Goal: Task Accomplishment & Management: Manage account settings

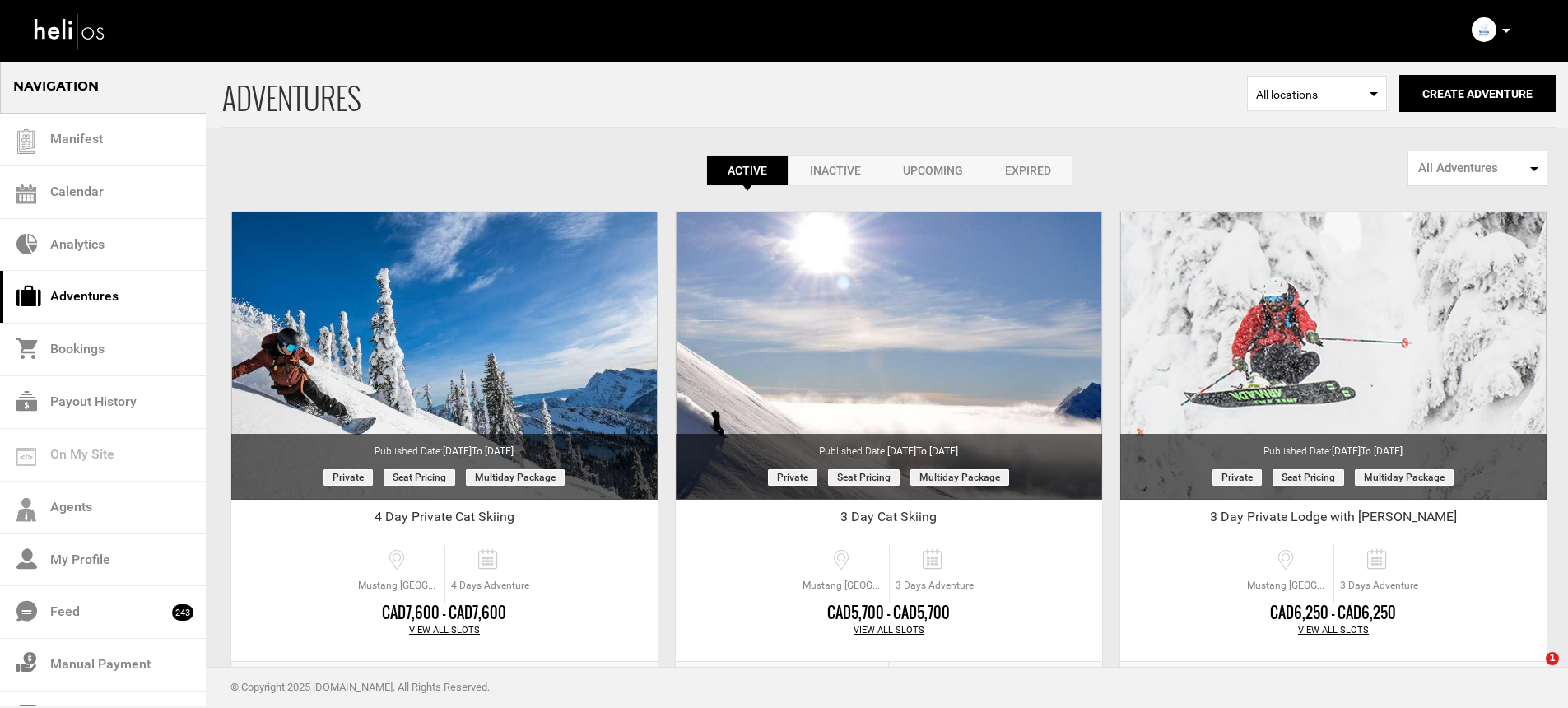
click at [1505, 29] on icon at bounding box center [1506, 31] width 8 height 5
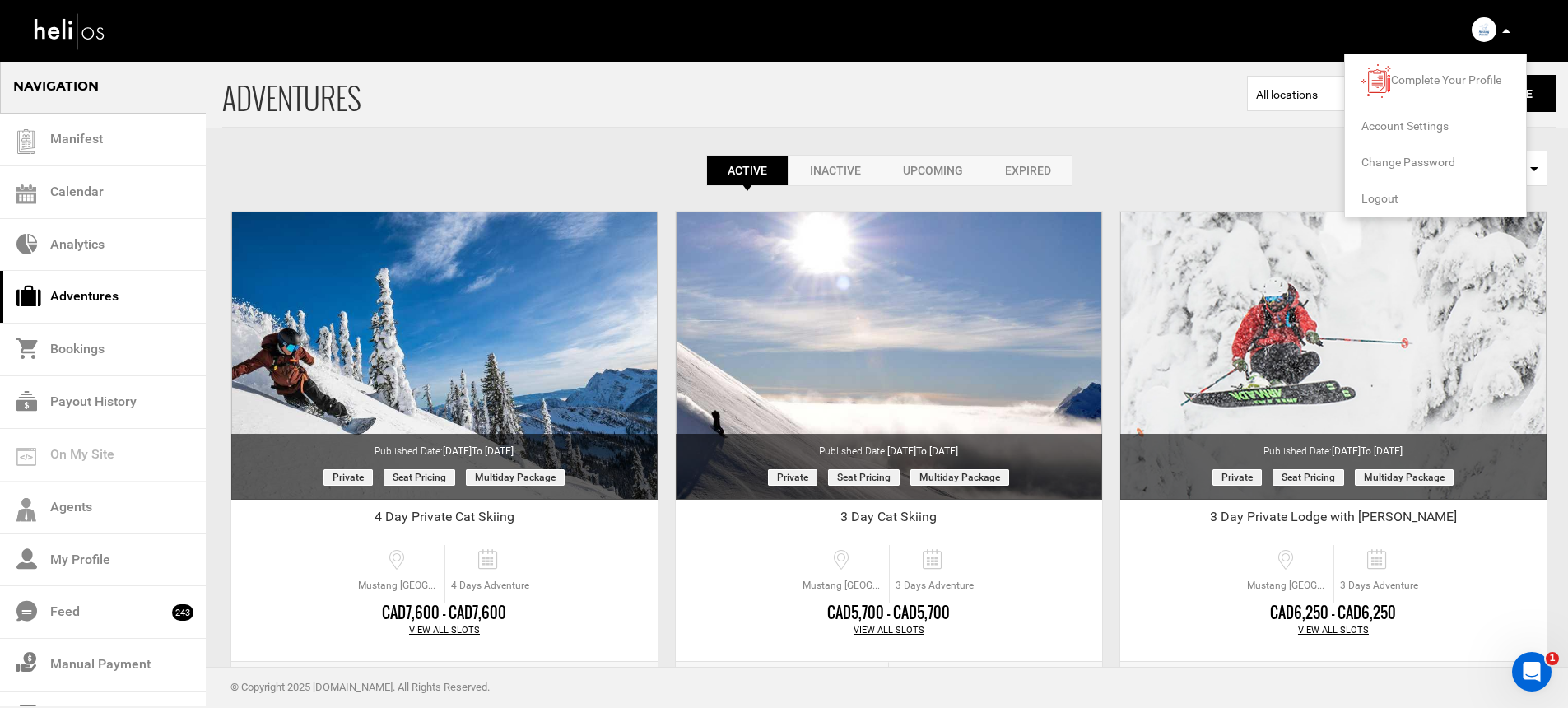
click at [1393, 129] on span "Account Settings" at bounding box center [1405, 126] width 88 height 14
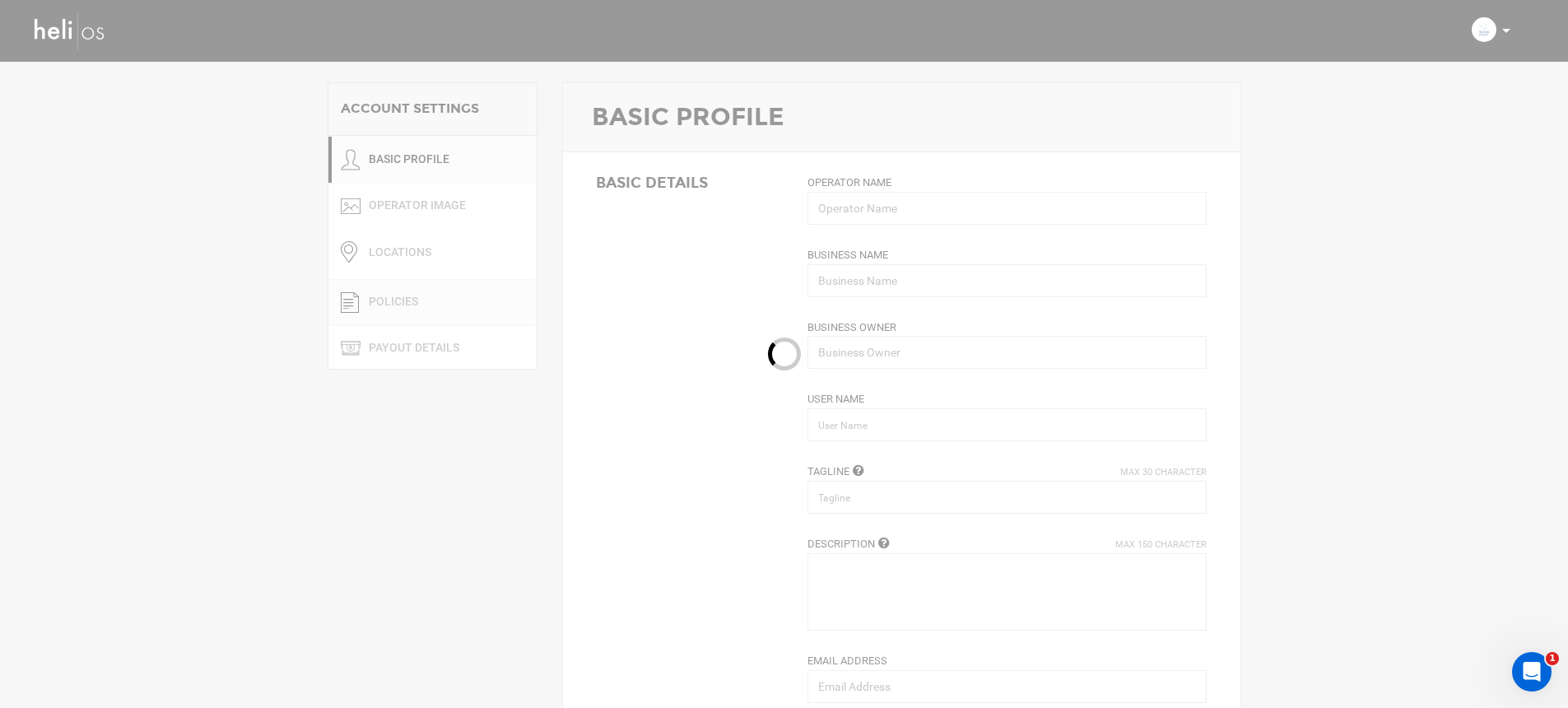
type input "Mustang Powder"
type input "Heli Adventures Inc"
type input "mustangpowder"
type input "Cat Skiing in Beautiful BC"
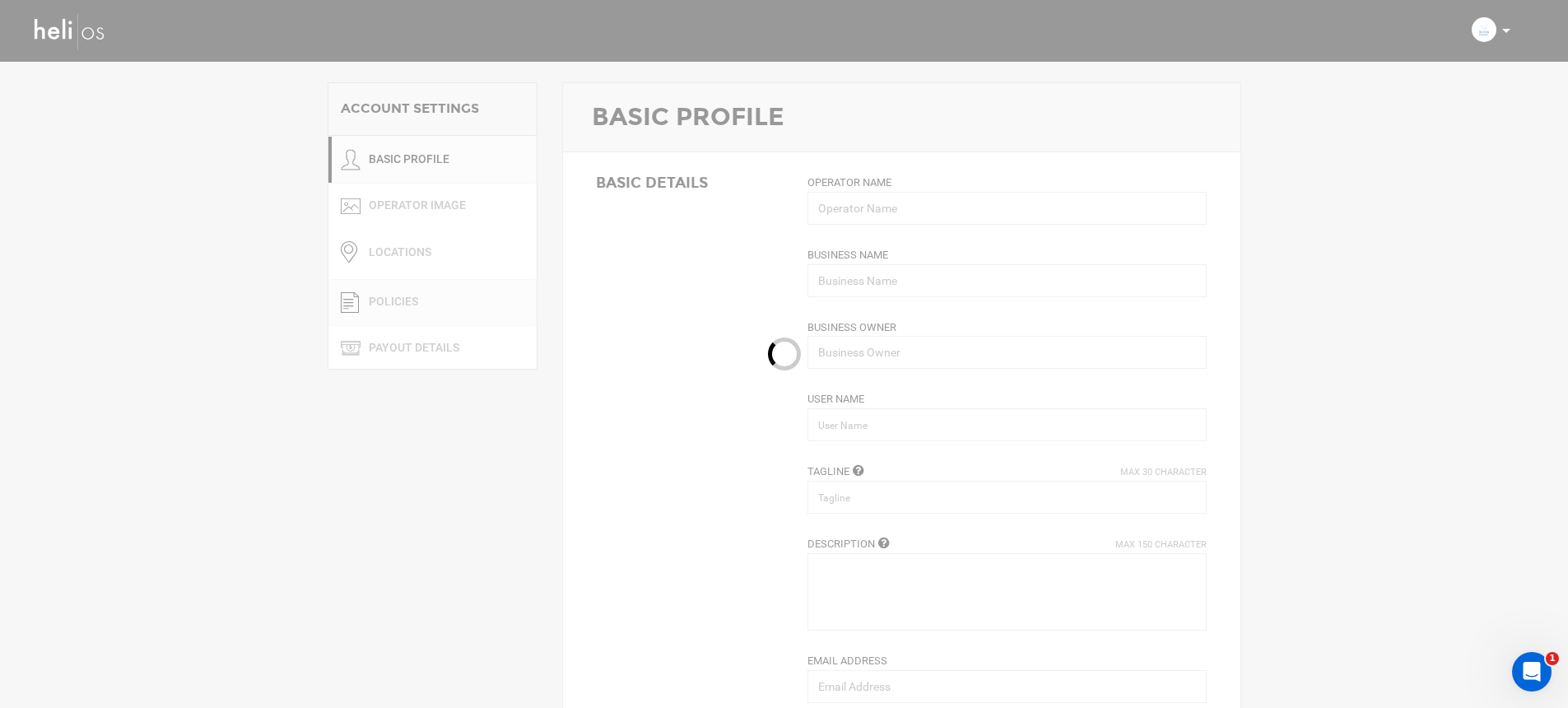
type textarea "We provide cat skiing in the [GEOGRAPHIC_DATA] of [GEOGRAPHIC_DATA]."
type input "[EMAIL_ADDRESS][DOMAIN_NAME]"
type input "[URL][DOMAIN_NAME]"
type input "Po Box 2266"
type input "Revelstoke"
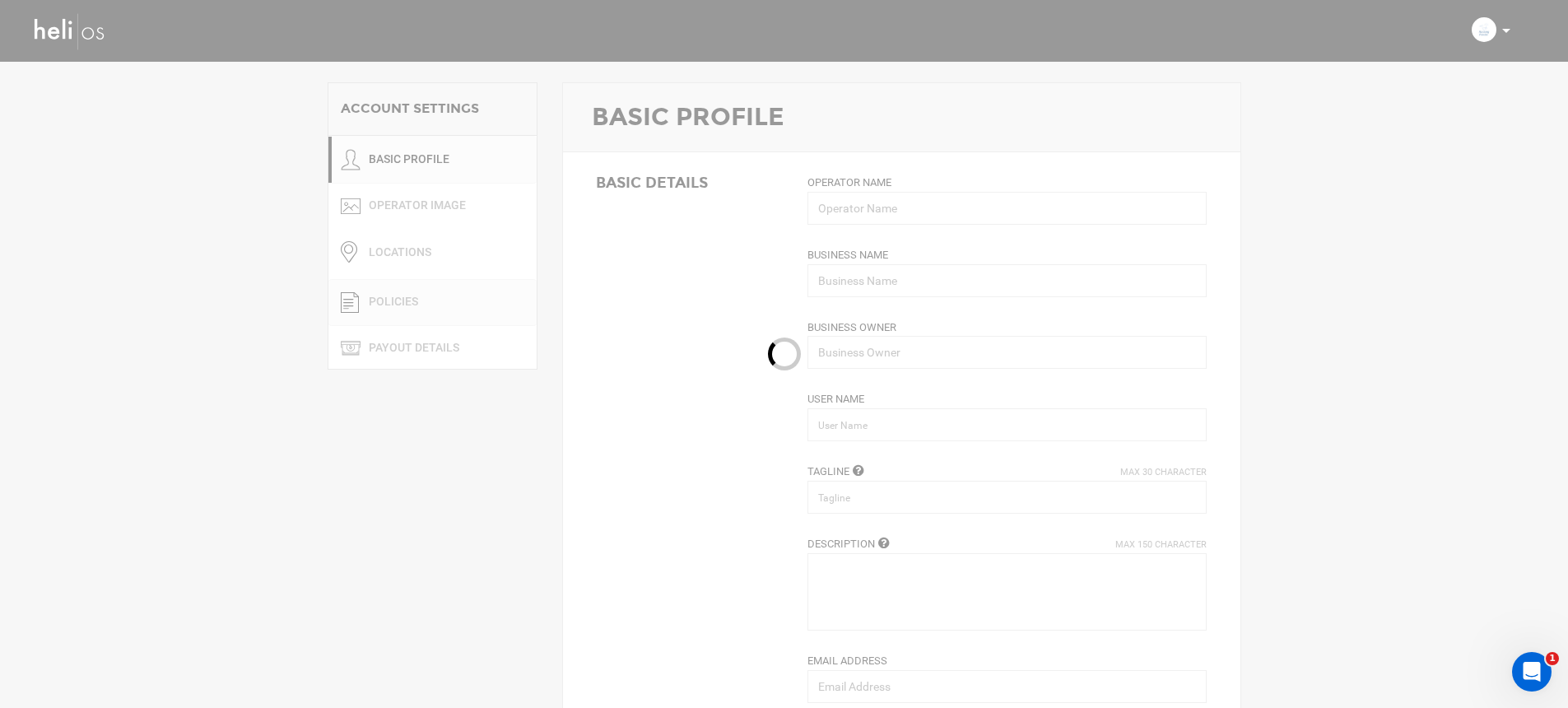
type input "V0E2S0"
type input "[PHONE_NUMBER]"
type input "0"
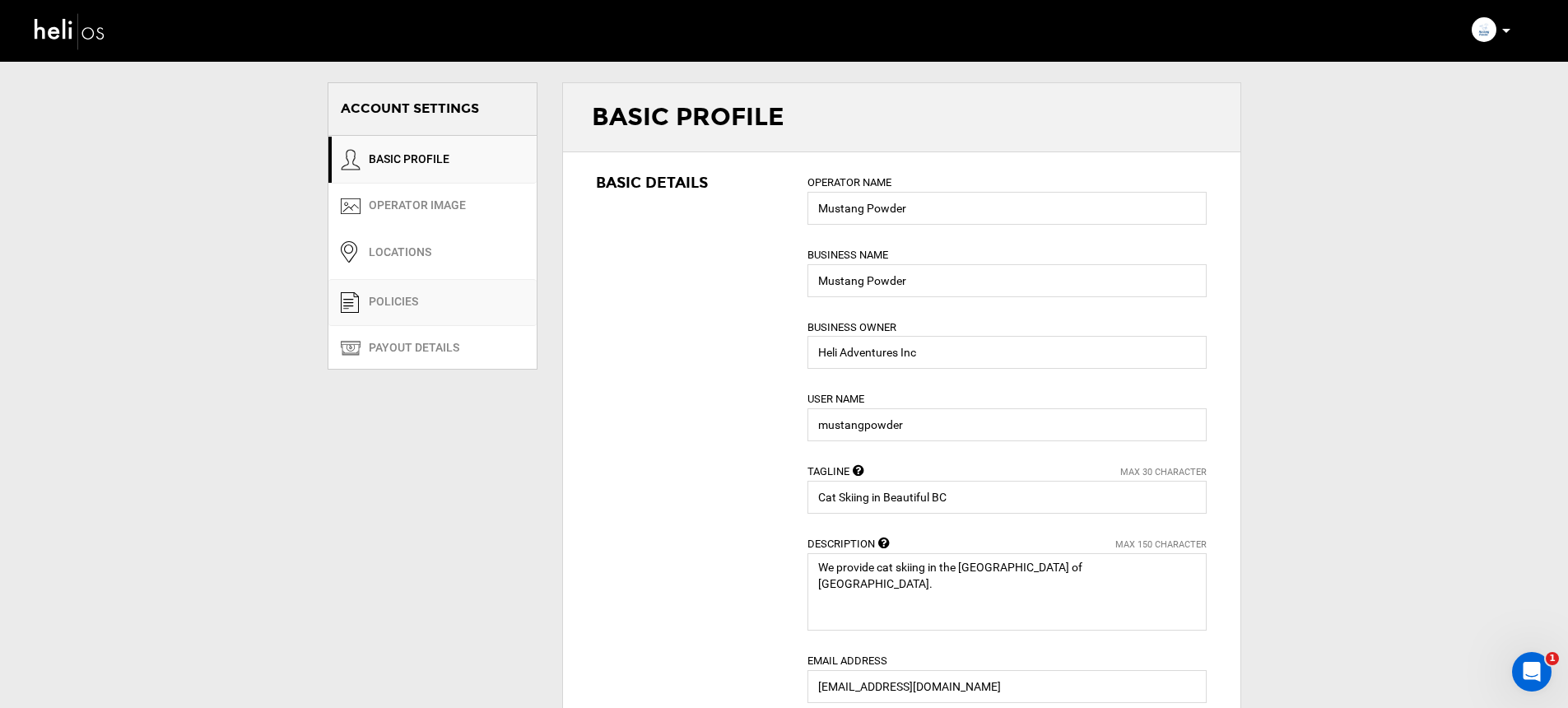
click at [433, 303] on link "POLICIES" at bounding box center [432, 303] width 209 height 47
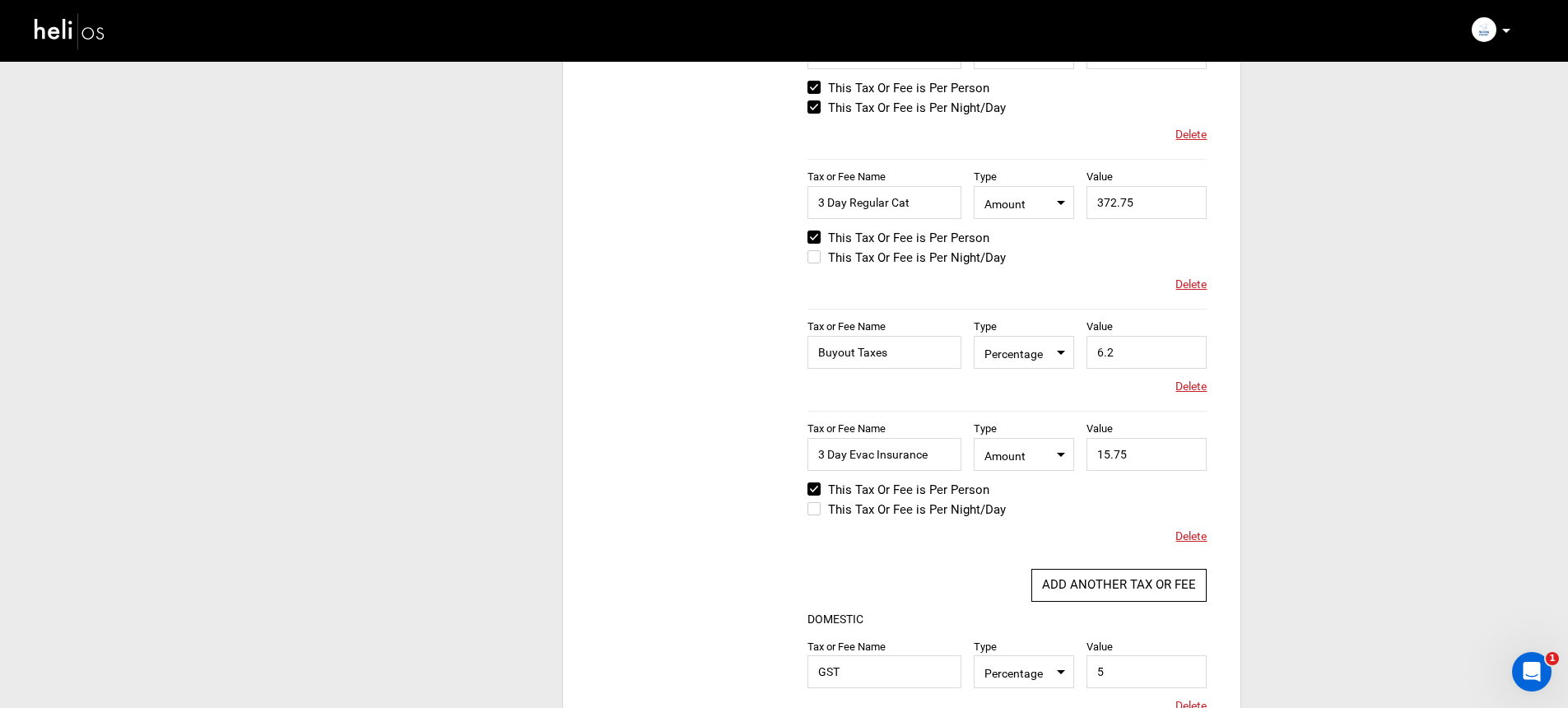
scroll to position [443, 0]
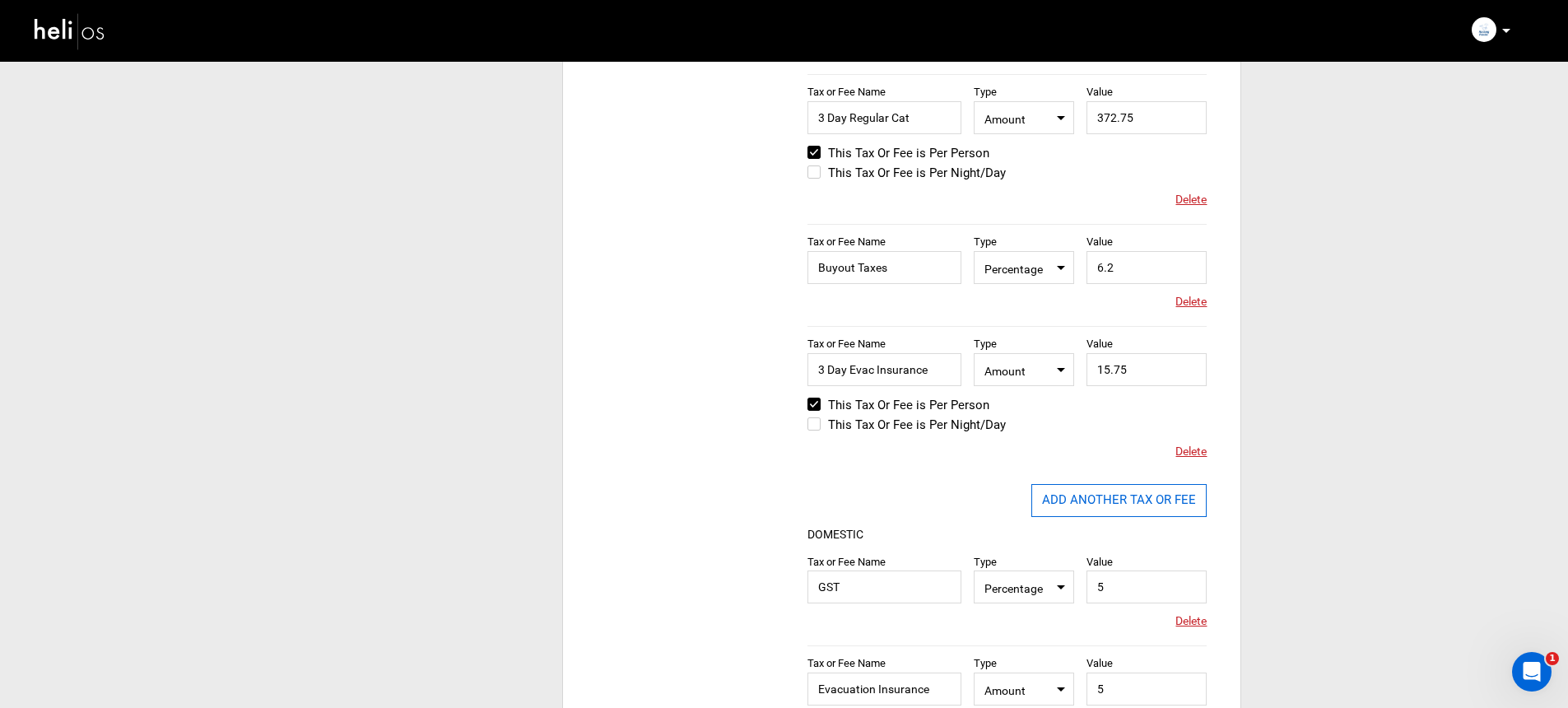
click at [1069, 489] on button "ADD ANOTHER TAX OR FEE" at bounding box center [1118, 500] width 175 height 33
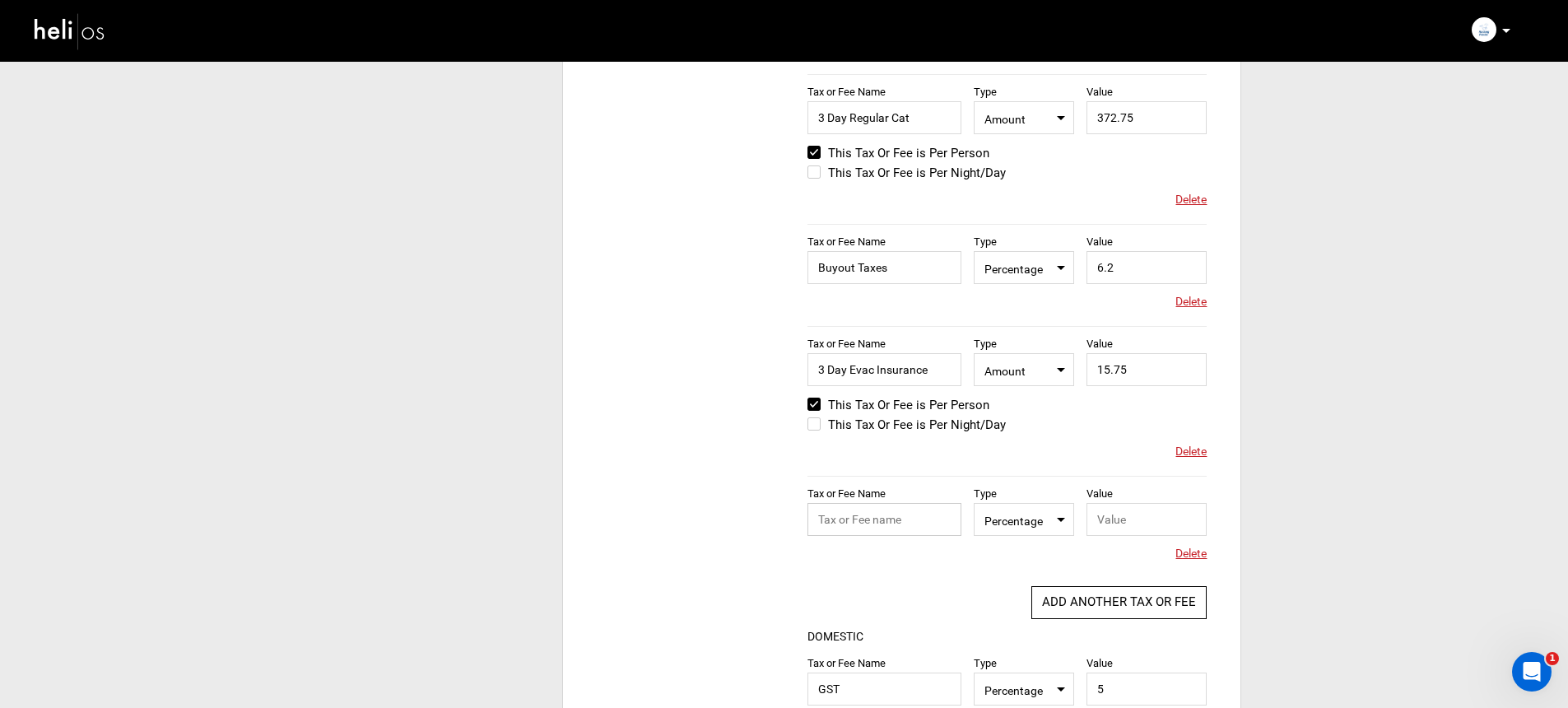
click at [938, 527] on input "text" at bounding box center [884, 519] width 153 height 33
type input "[DATE]-[DATE] Regular"
click at [1047, 517] on span "Percentage" at bounding box center [1023, 518] width 79 height 21
click at [1016, 580] on span "Amount" at bounding box center [1039, 572] width 130 height 22
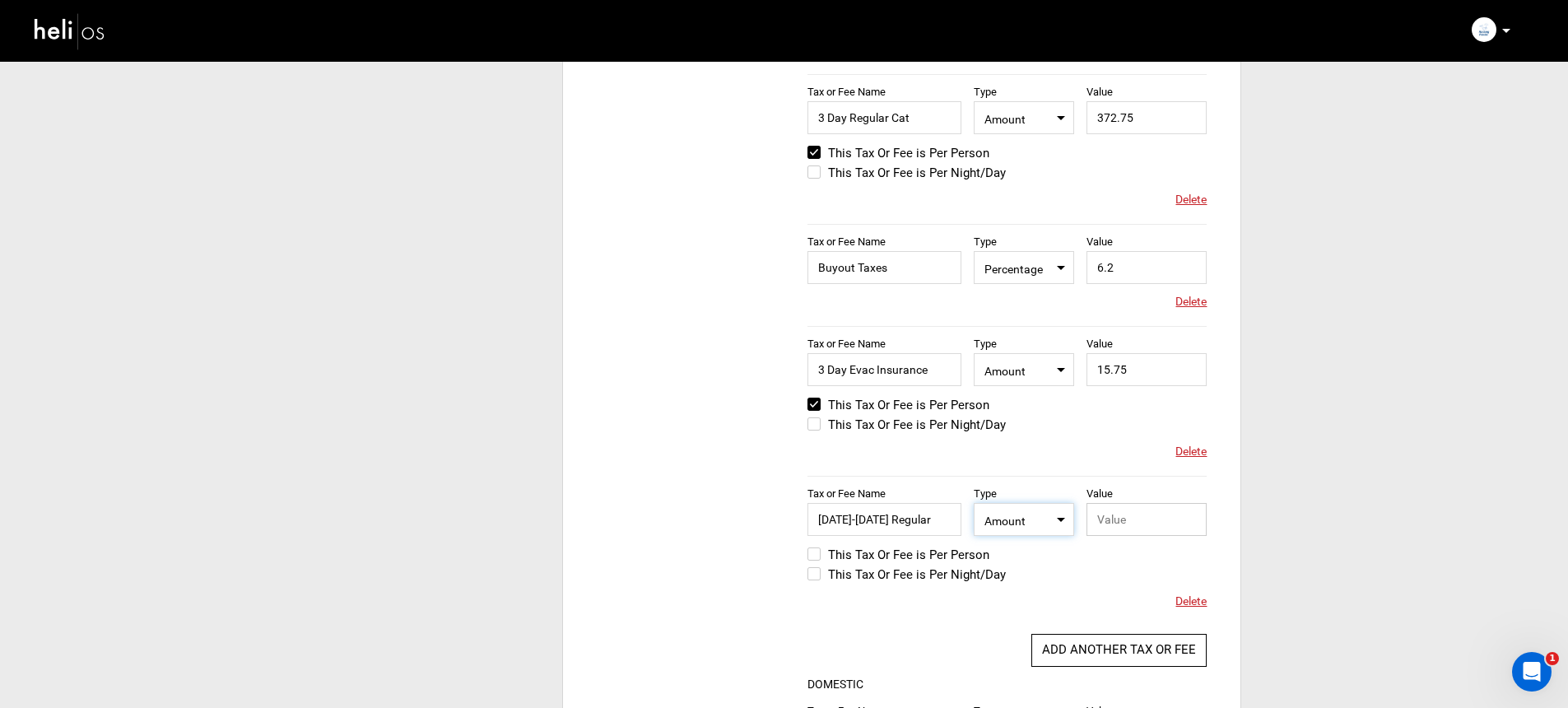
click at [1121, 518] on input "text" at bounding box center [1146, 519] width 121 height 33
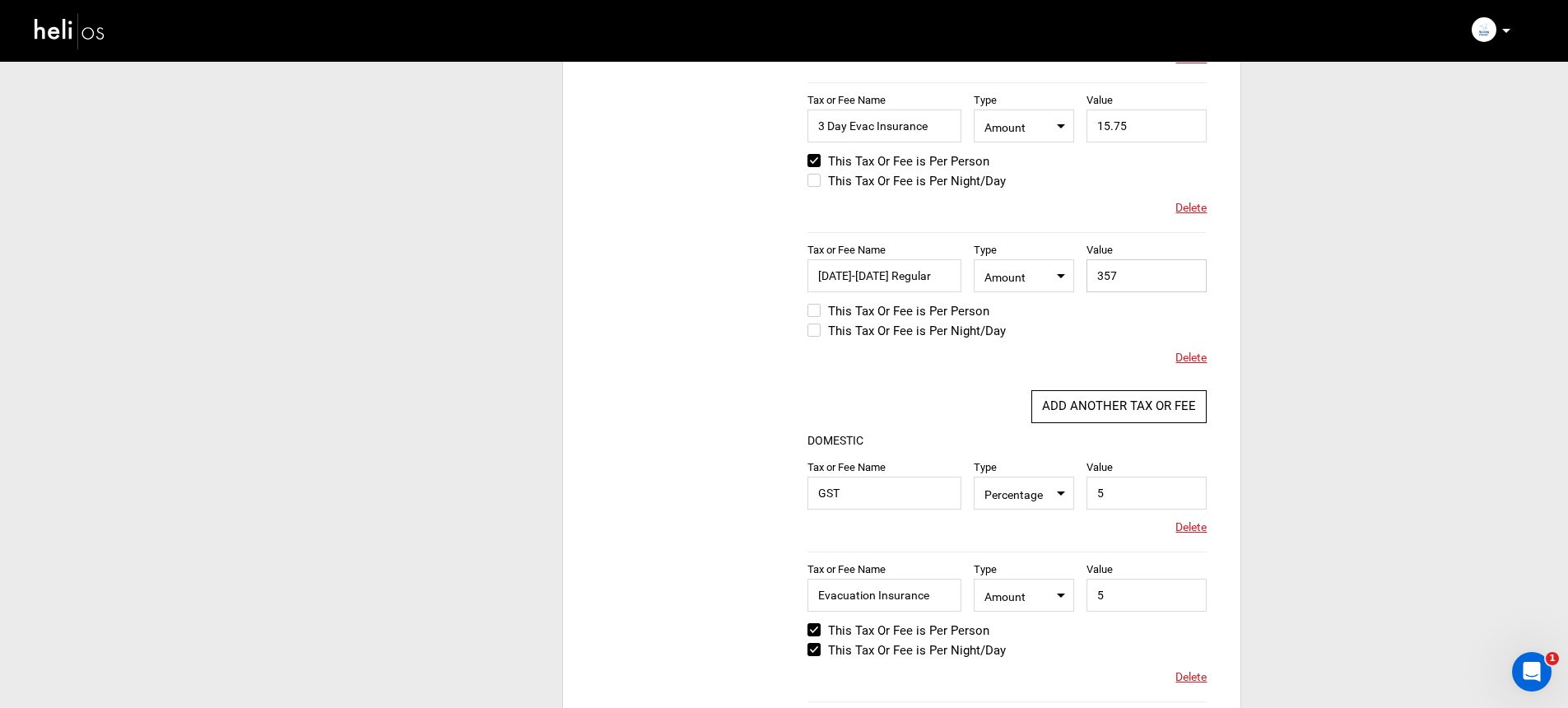
scroll to position [698, 0]
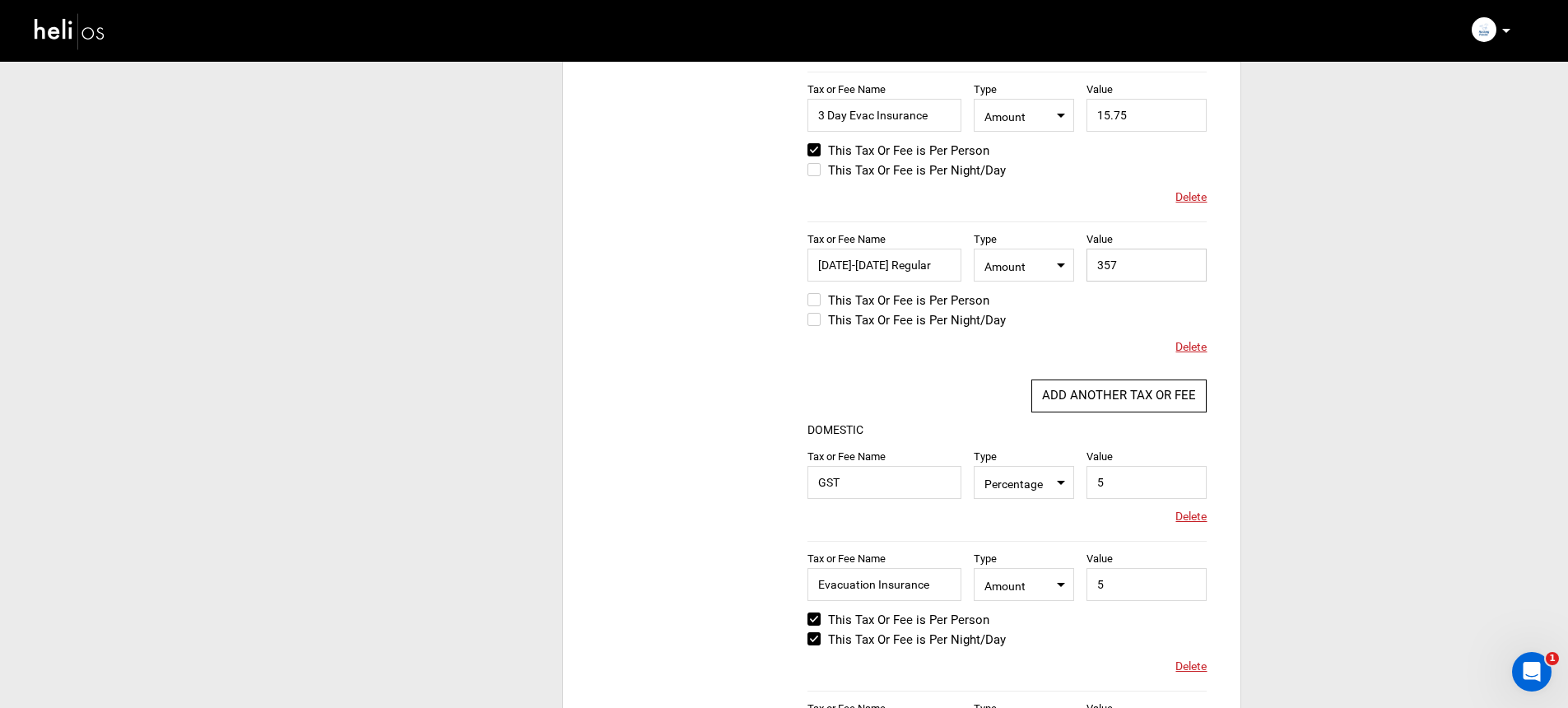
type input "357"
click at [909, 301] on label "This Tax Or Fee is Per Person" at bounding box center [897, 301] width 181 height 20
click at [796, 301] on input "This Tax Or Fee is Per Person" at bounding box center [796, 309] width 0 height 40
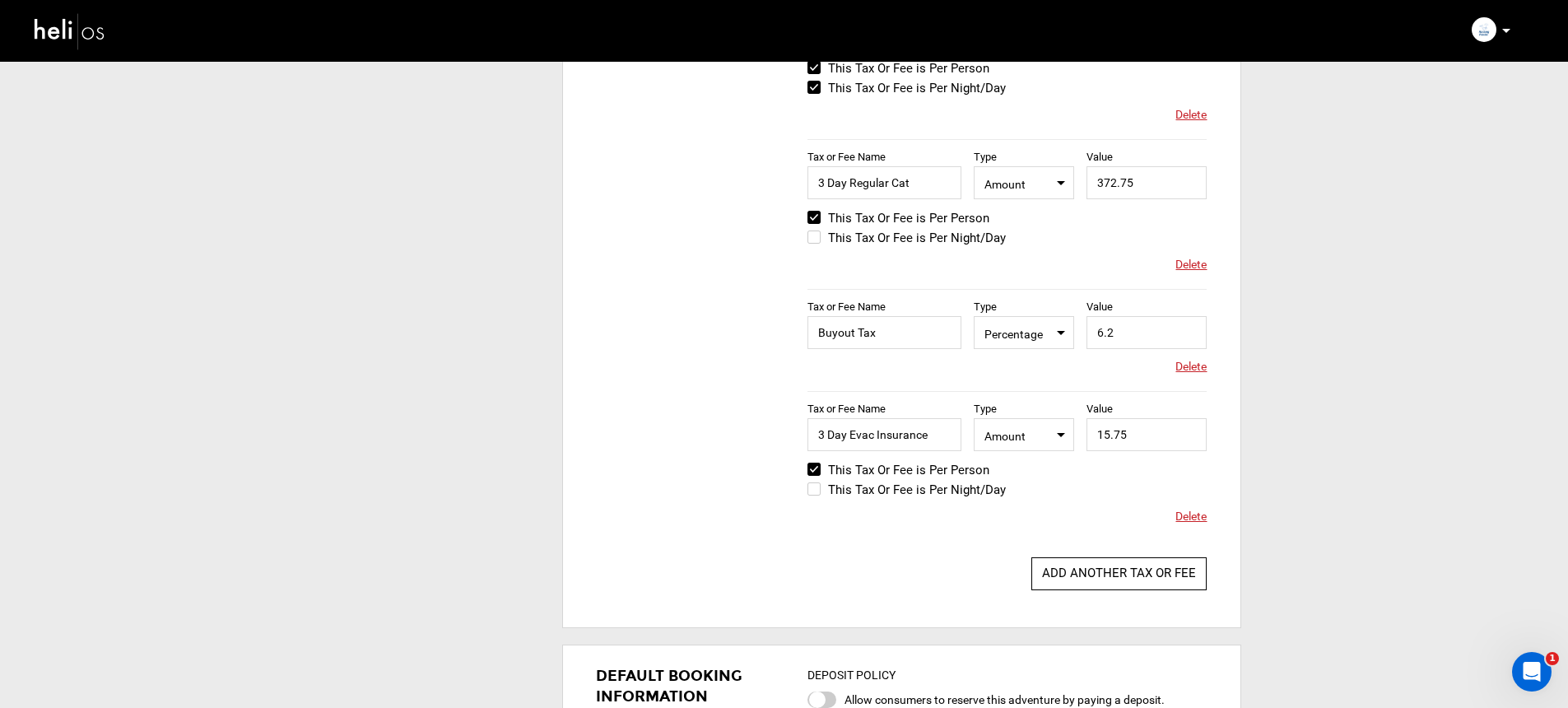
scroll to position [1335, 0]
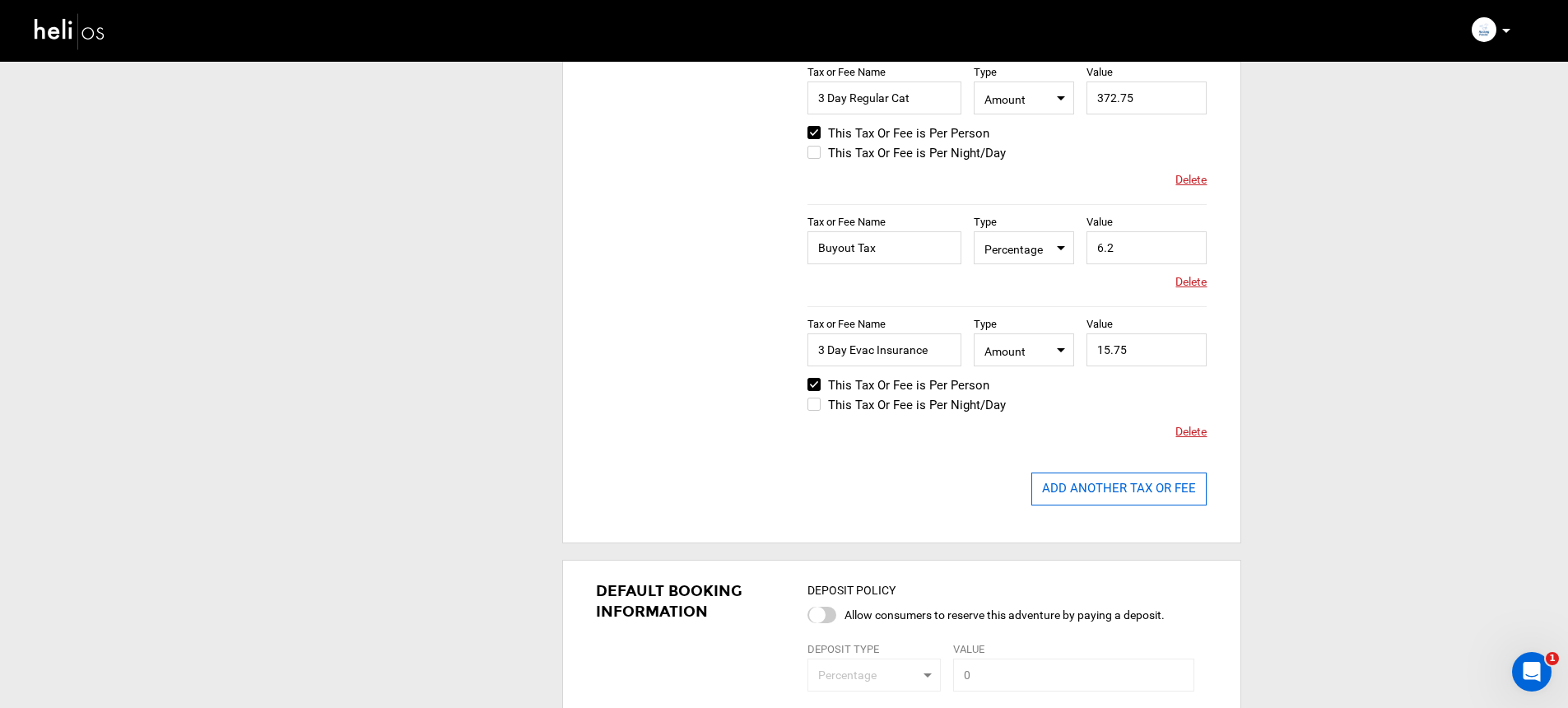
click at [1114, 495] on button "ADD ANOTHER TAX OR FEE" at bounding box center [1118, 489] width 175 height 33
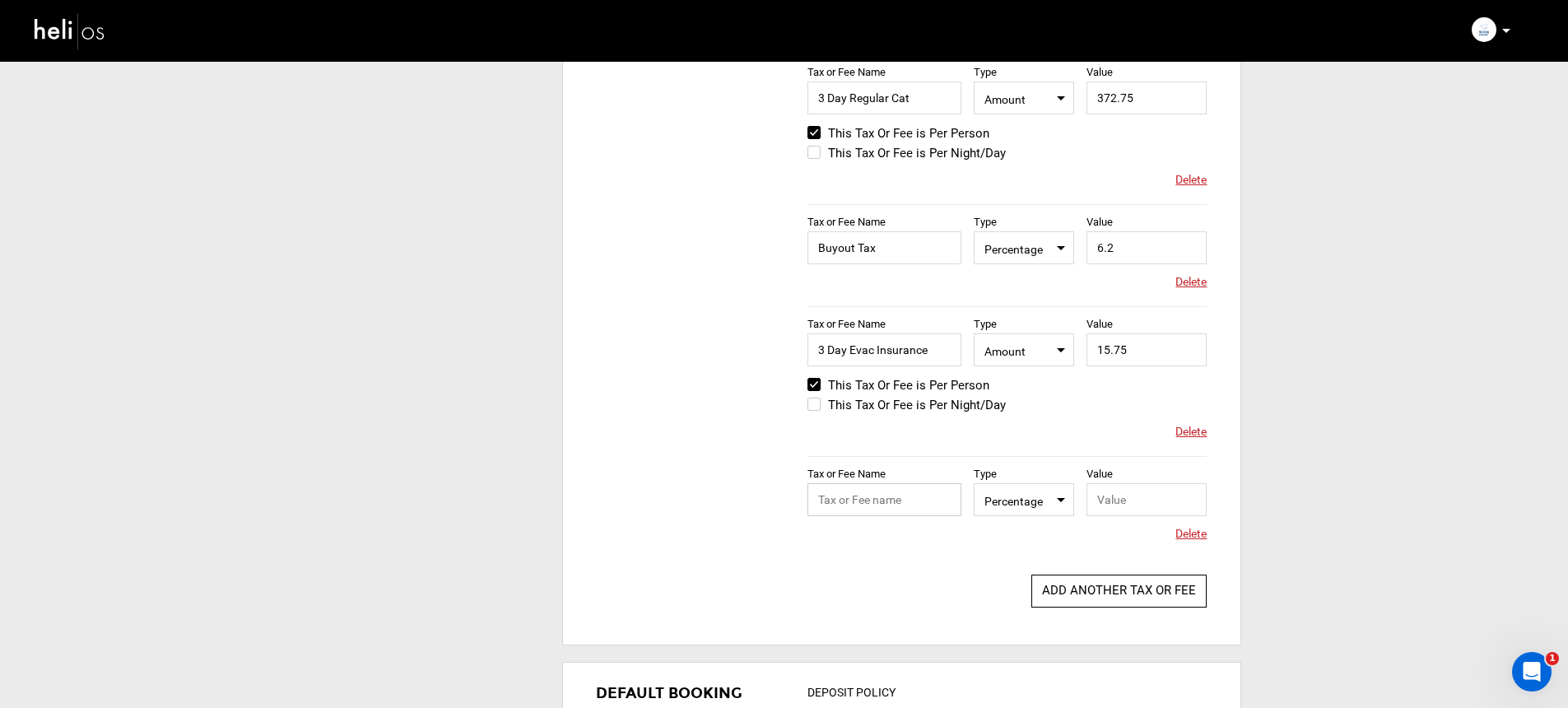
click at [910, 488] on input "text" at bounding box center [884, 499] width 153 height 33
type input "[DATE]-[DATE] Regular"
click at [1048, 508] on span "Select Type Percentage" at bounding box center [1024, 499] width 99 height 33
click at [1024, 545] on div "Amount" at bounding box center [1040, 552] width 97 height 16
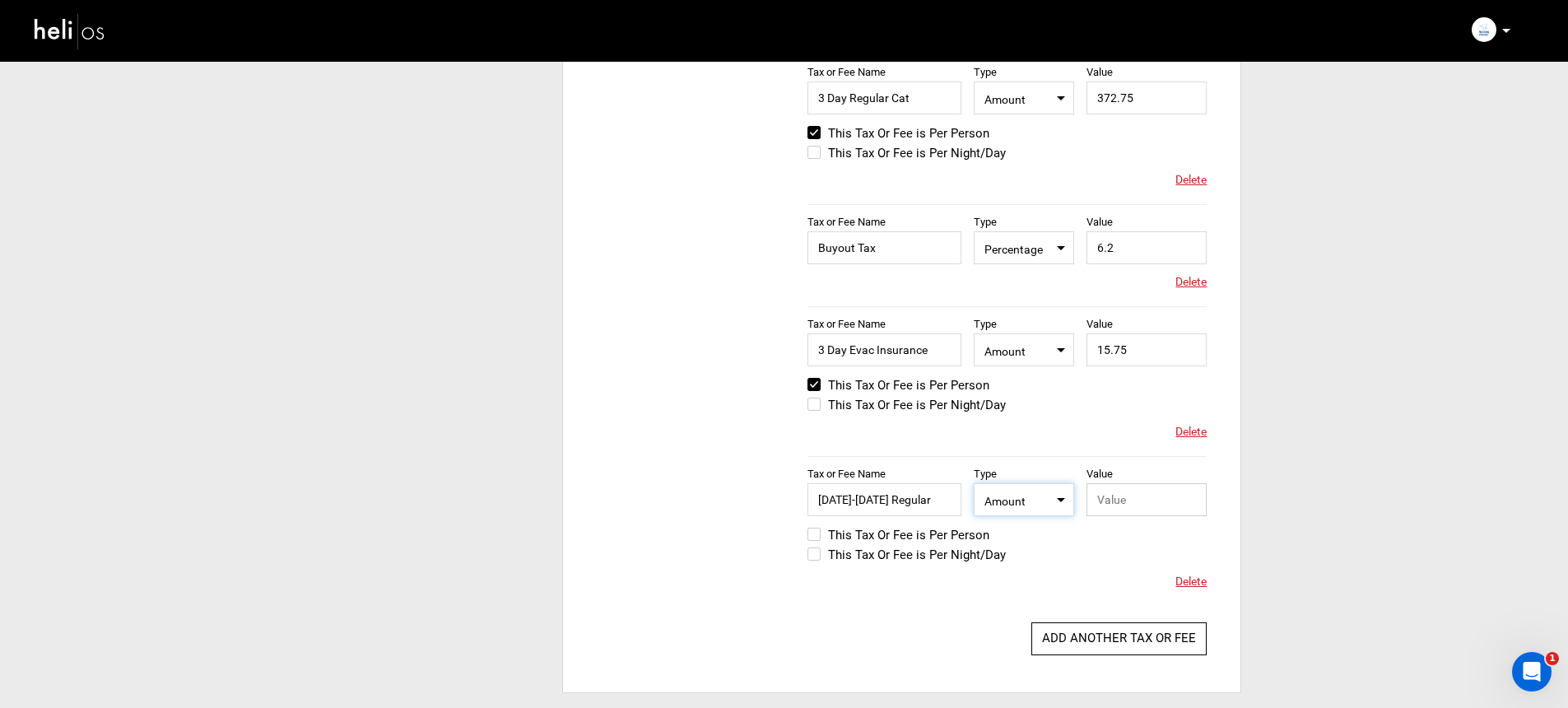
click at [1095, 505] on input "text" at bounding box center [1146, 499] width 121 height 33
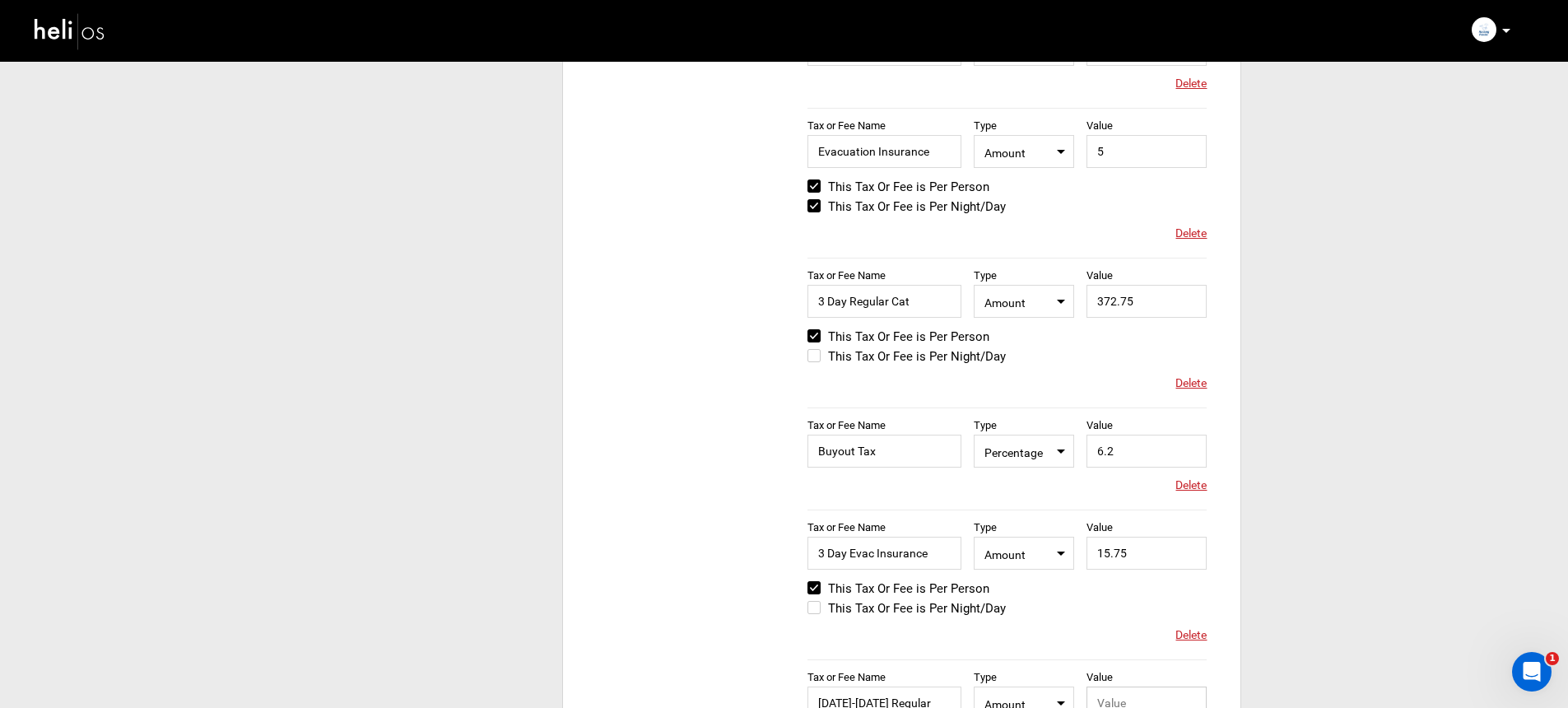
scroll to position [1383, 0]
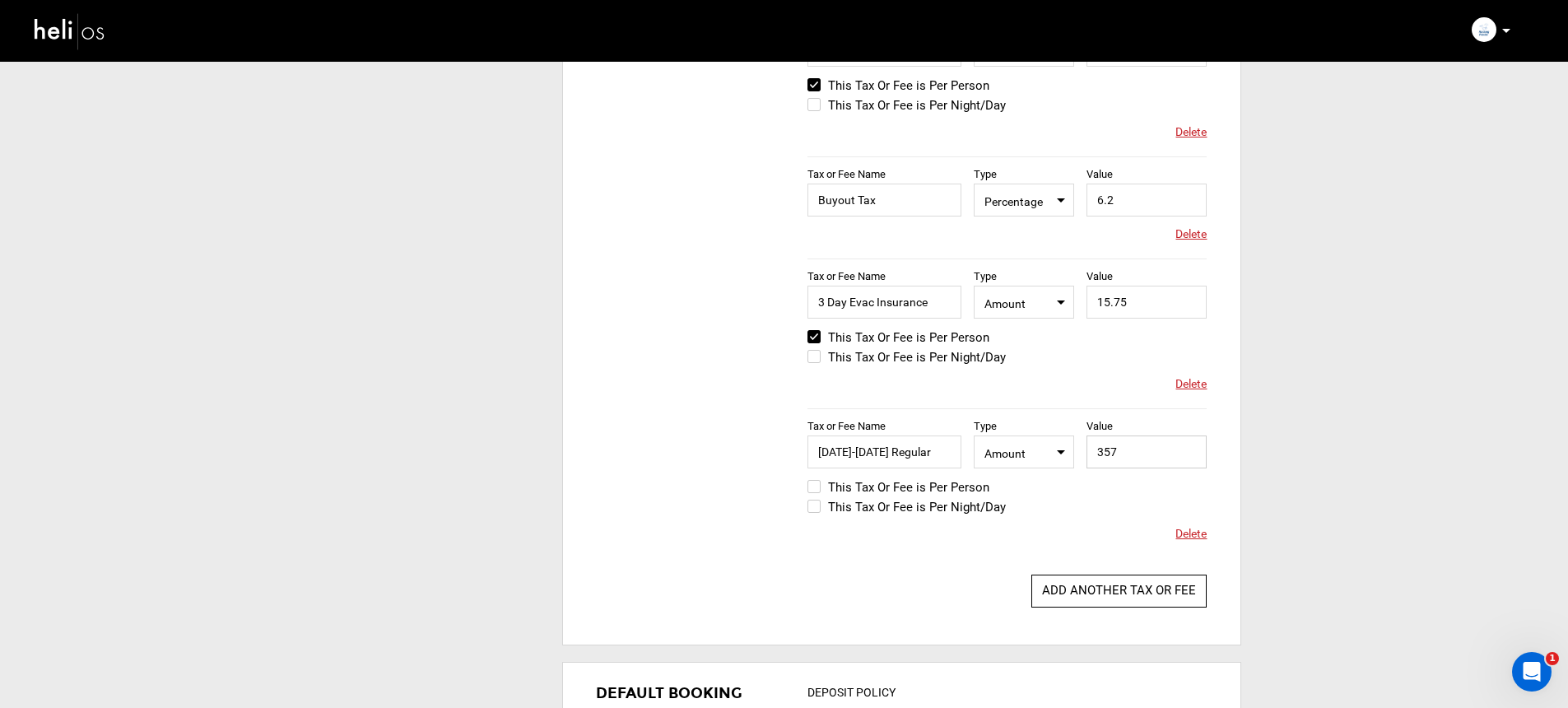
type input "357"
click at [955, 485] on label "This Tax Or Fee is Per Person" at bounding box center [897, 488] width 181 height 20
click at [796, 485] on input "This Tax Or Fee is Per Person" at bounding box center [796, 496] width 0 height 40
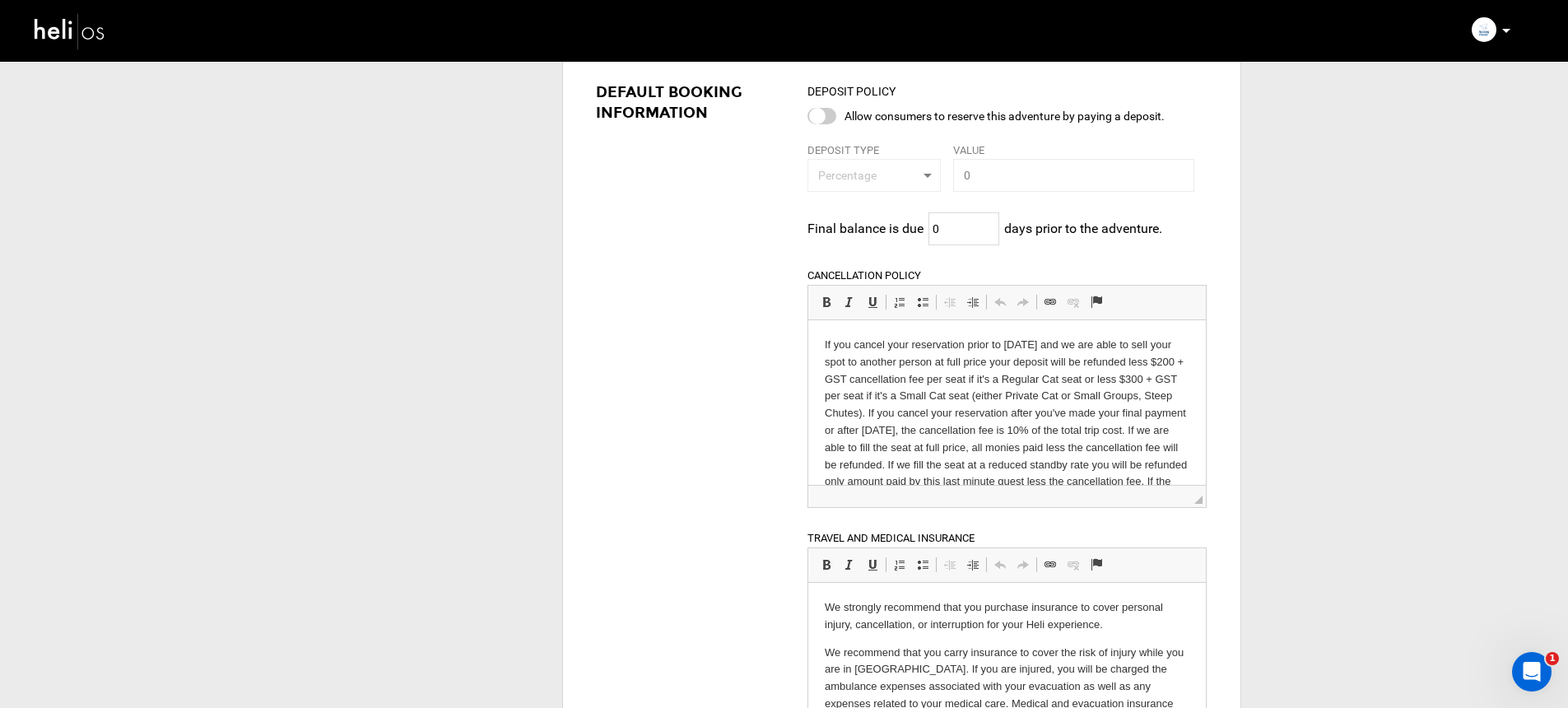
scroll to position [2576, 0]
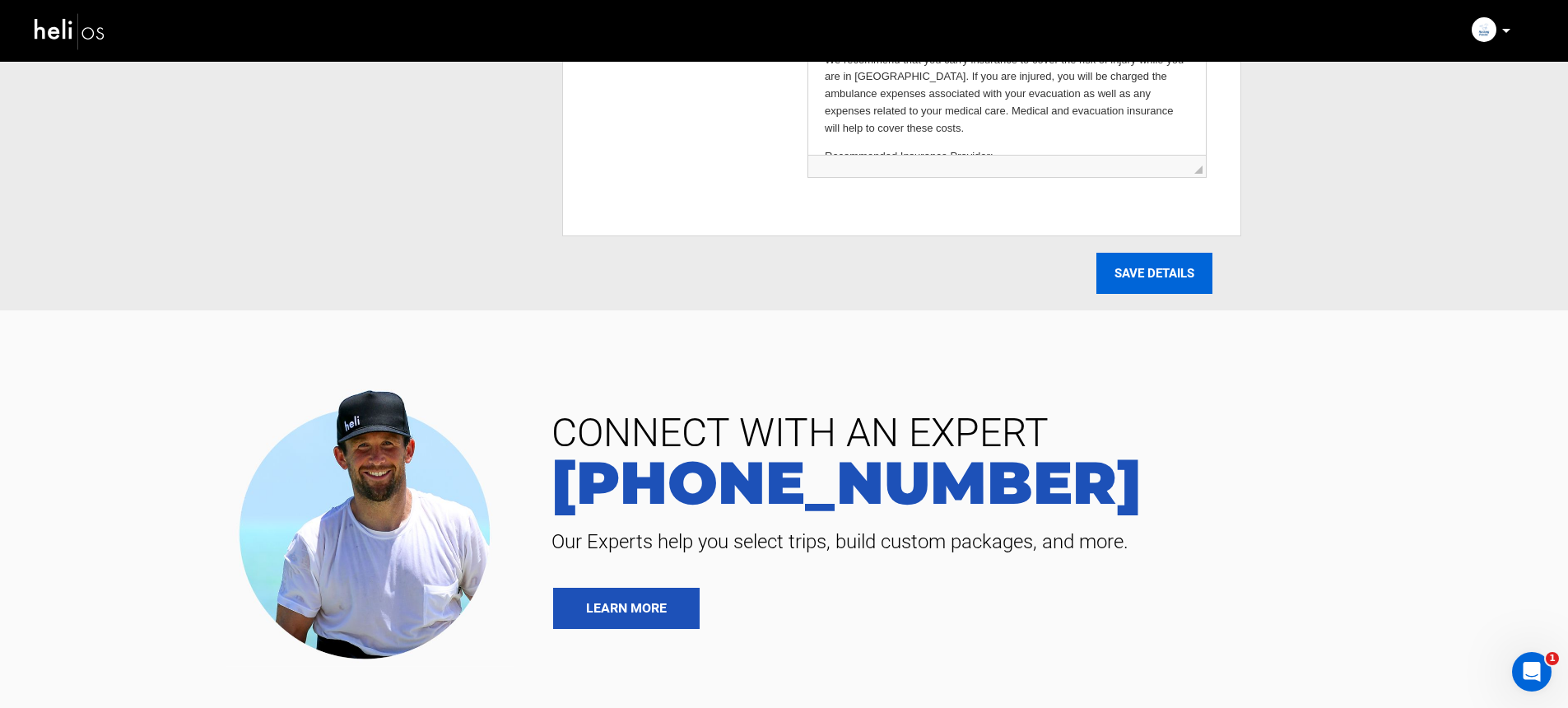
click at [1156, 277] on input "SAVE DETAILS" at bounding box center [1154, 274] width 116 height 42
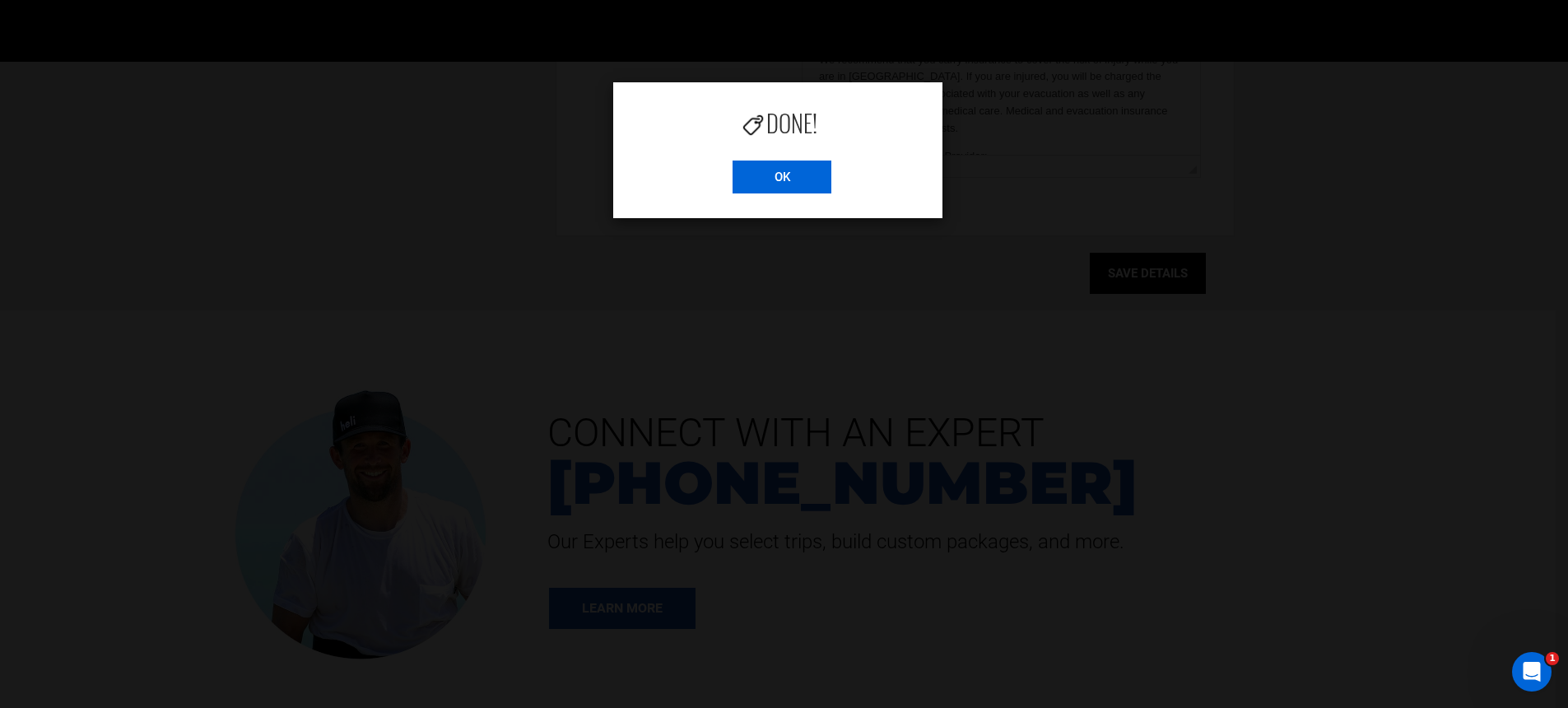
click at [785, 179] on input "OK" at bounding box center [781, 177] width 98 height 33
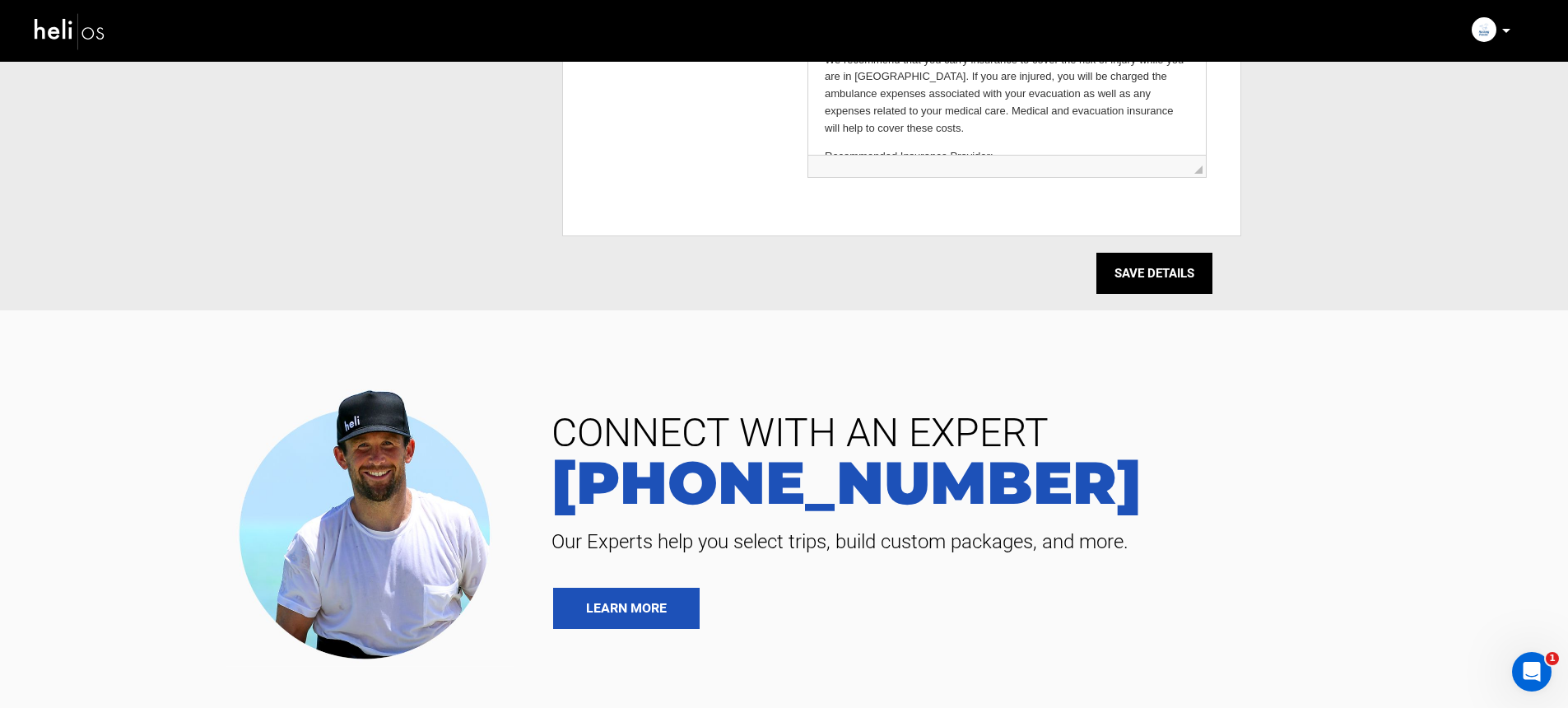
click at [88, 46] on img at bounding box center [70, 31] width 74 height 43
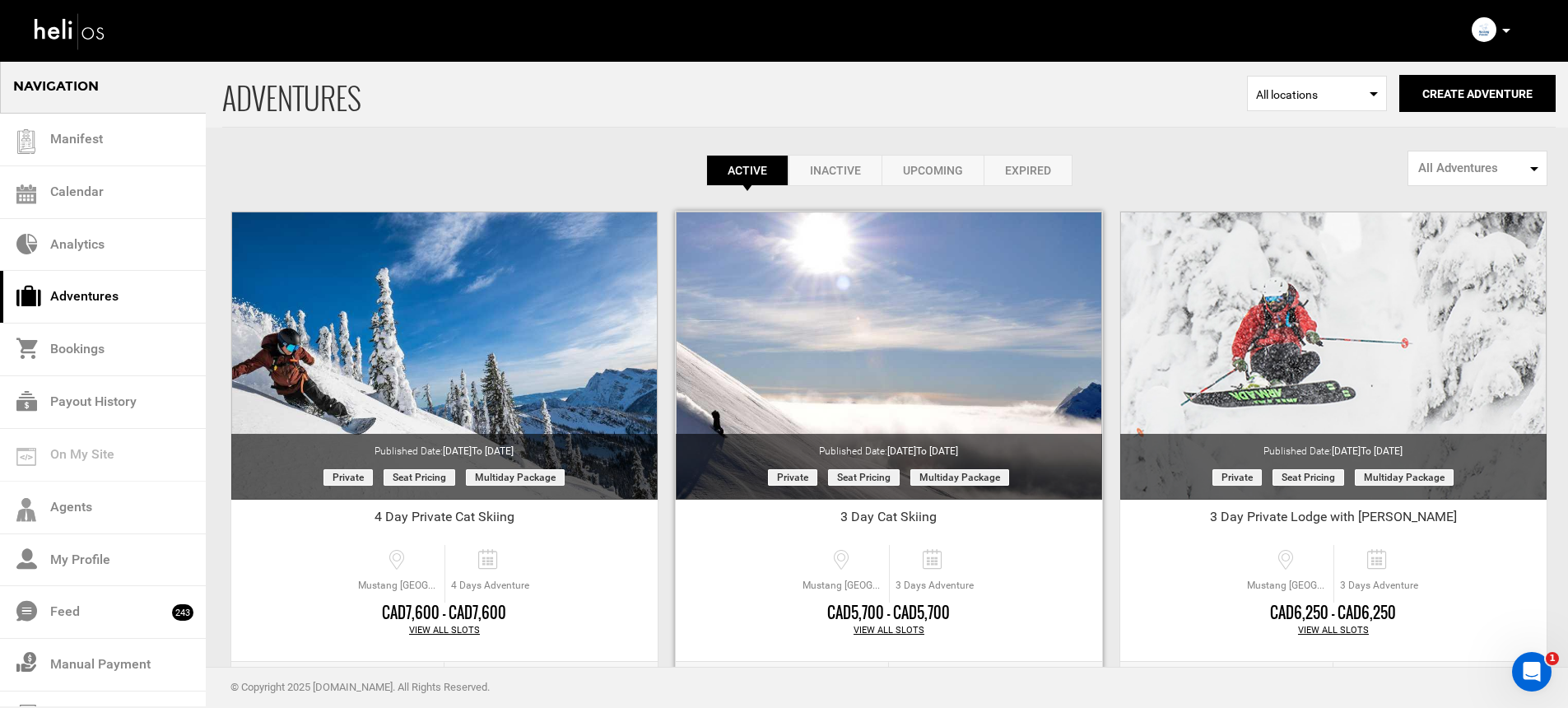
scroll to position [263, 0]
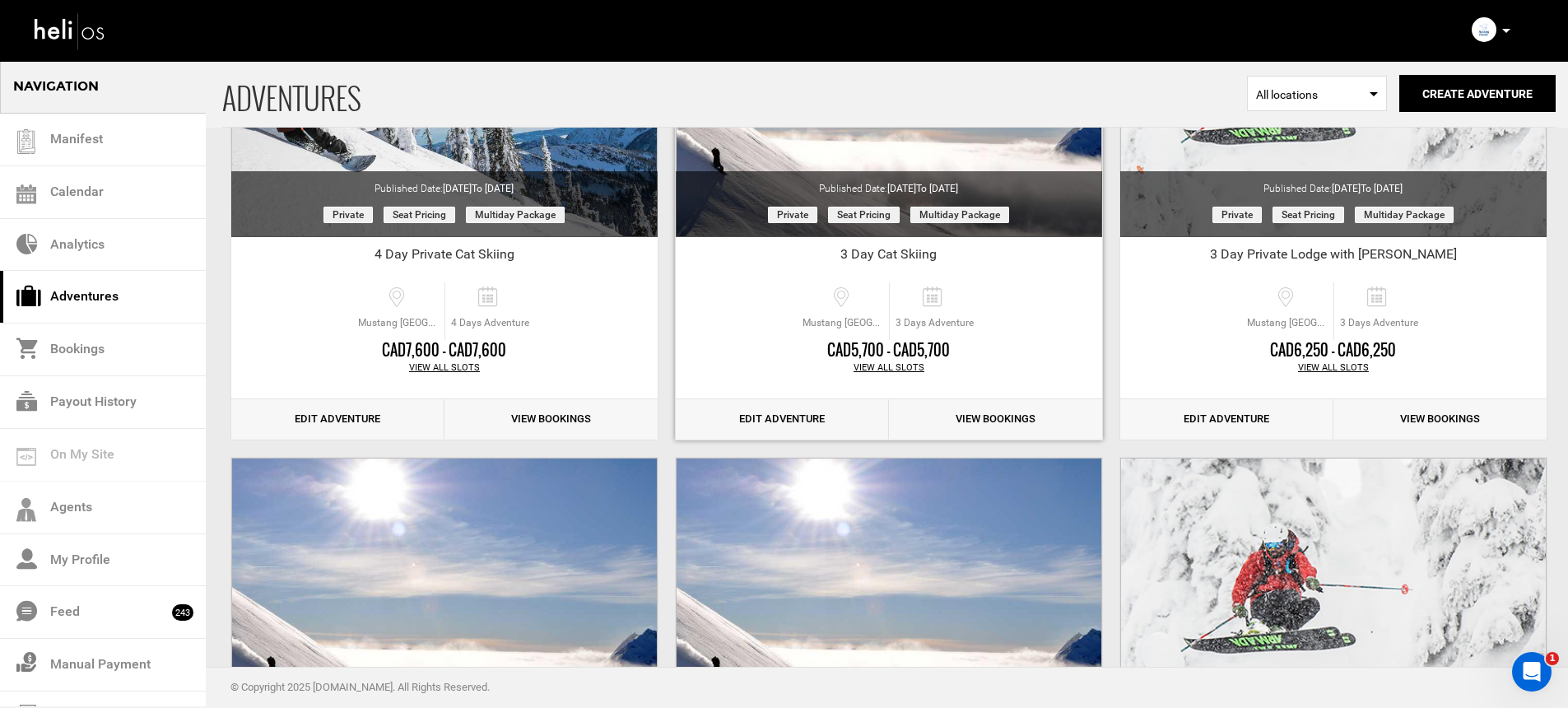
click at [808, 414] on link "Edit Adventure" at bounding box center [782, 419] width 213 height 41
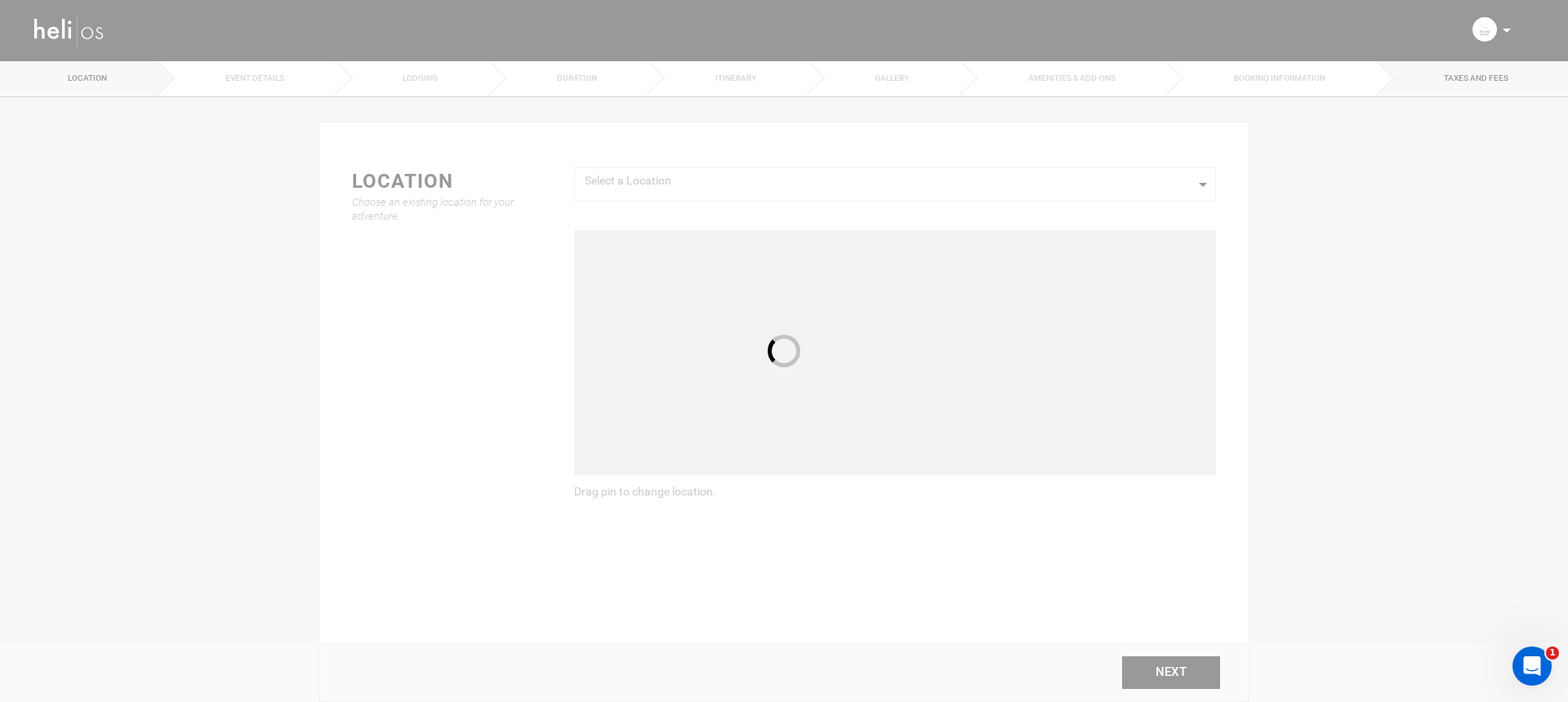
click at [1428, 87] on link "TAXES AND FEES" at bounding box center [1472, 78] width 191 height 37
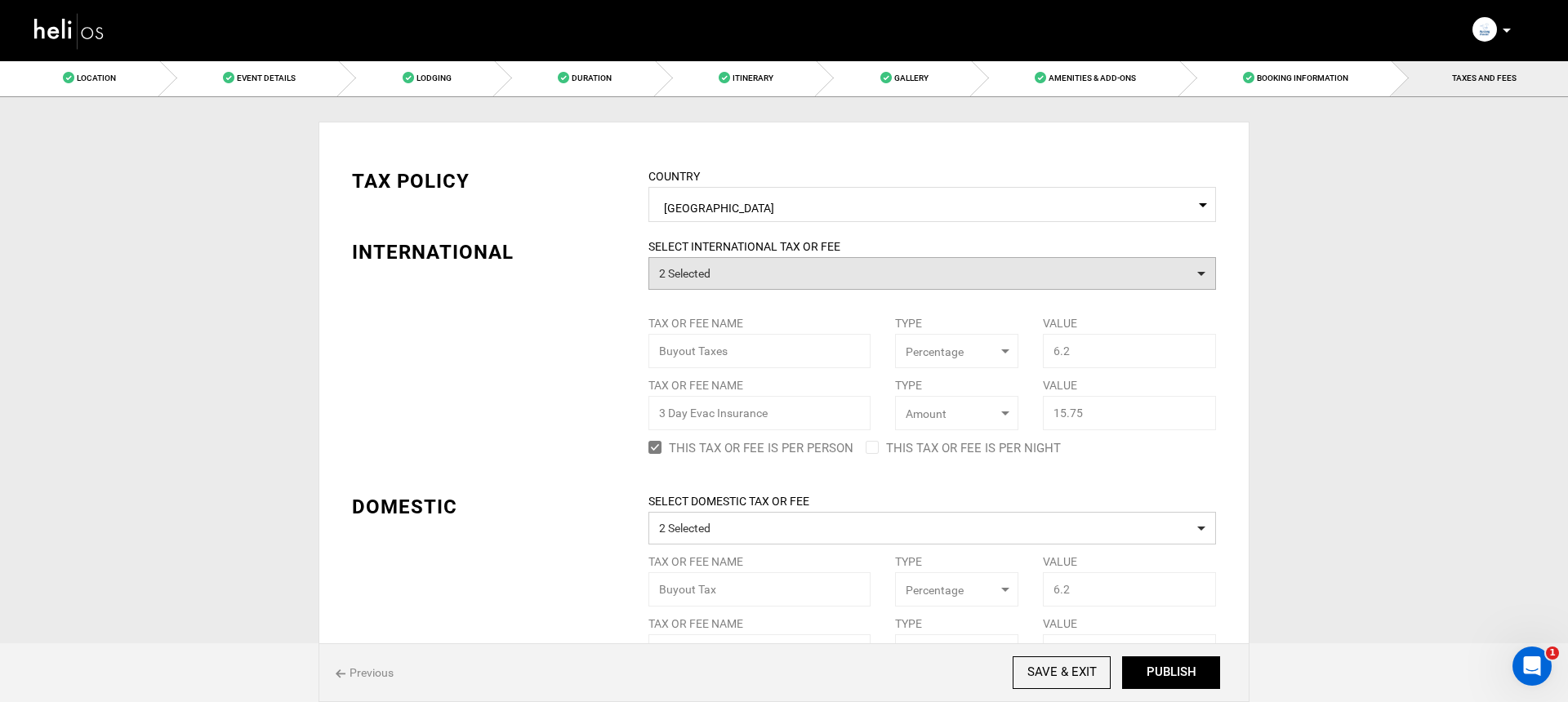
click at [763, 273] on button "2 Selected" at bounding box center [933, 273] width 568 height 32
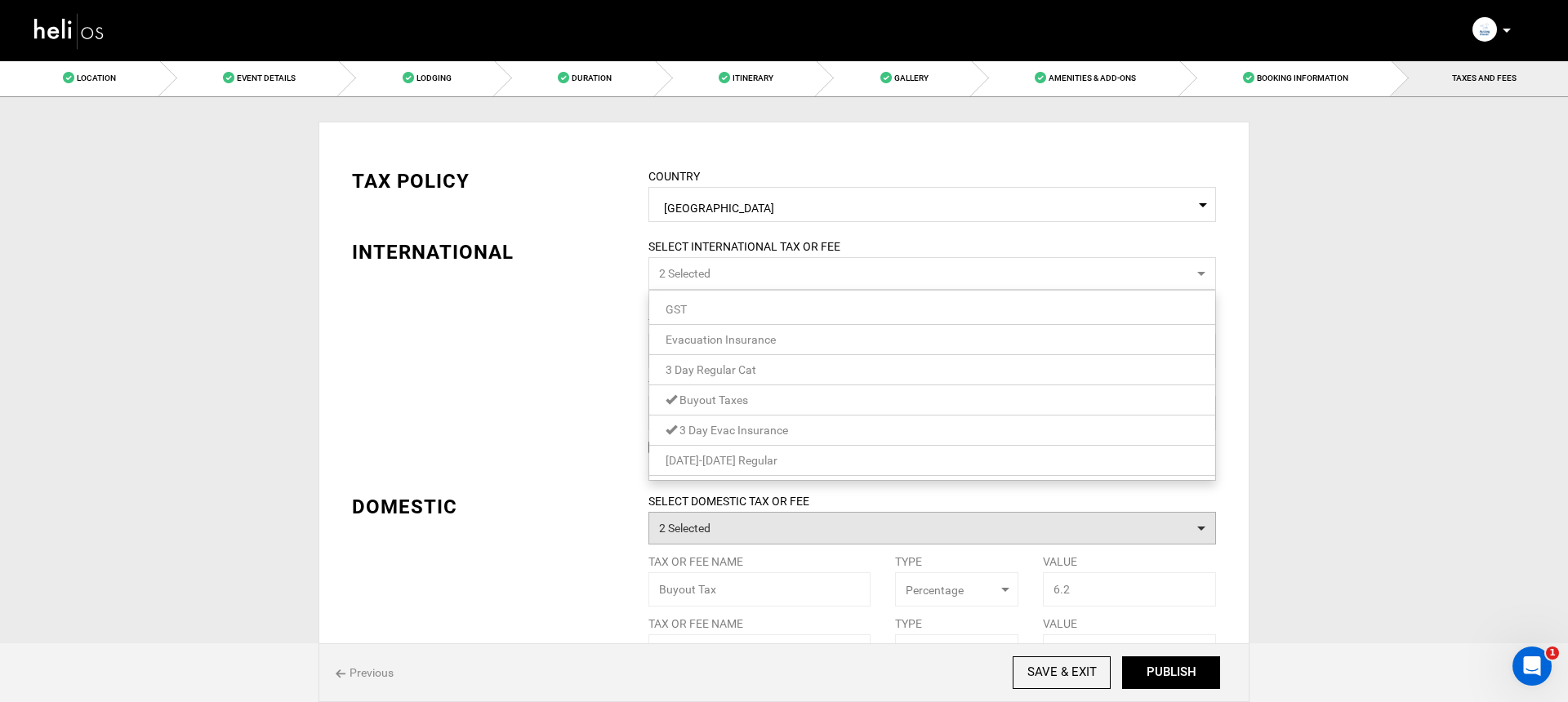
click at [727, 512] on button "2 Selected" at bounding box center [933, 528] width 568 height 32
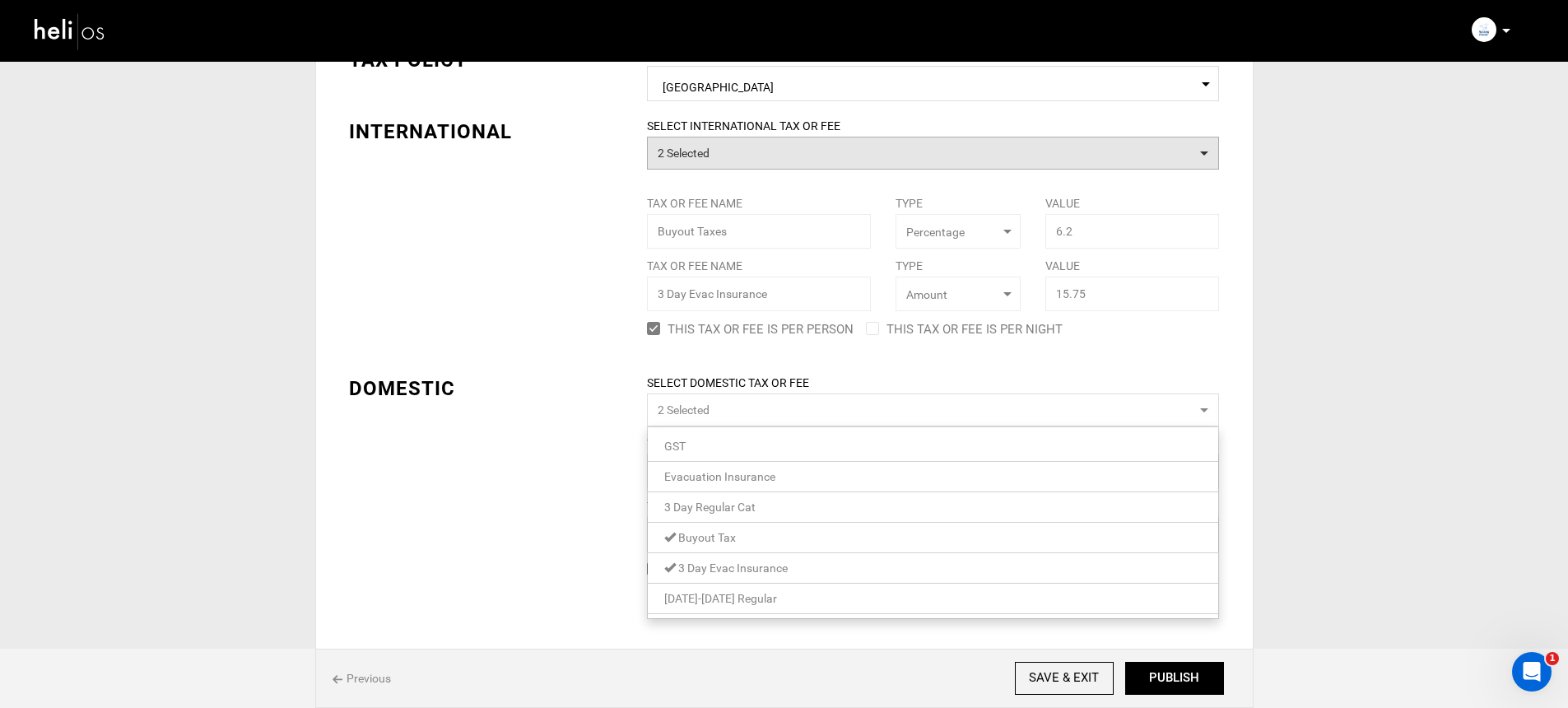
click at [743, 148] on button "2 Selected" at bounding box center [933, 153] width 572 height 33
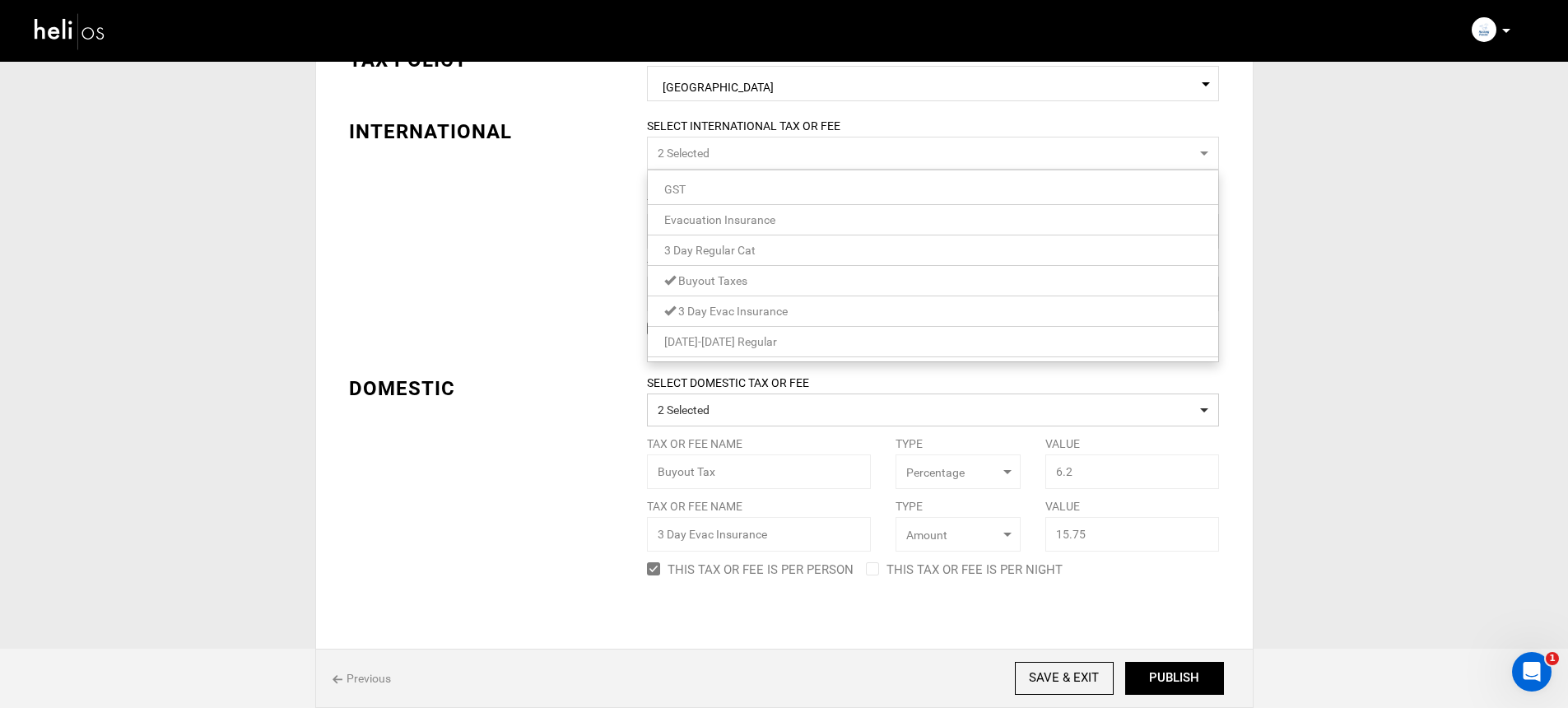
click at [735, 282] on span "Buyout Taxes" at bounding box center [712, 281] width 70 height 14
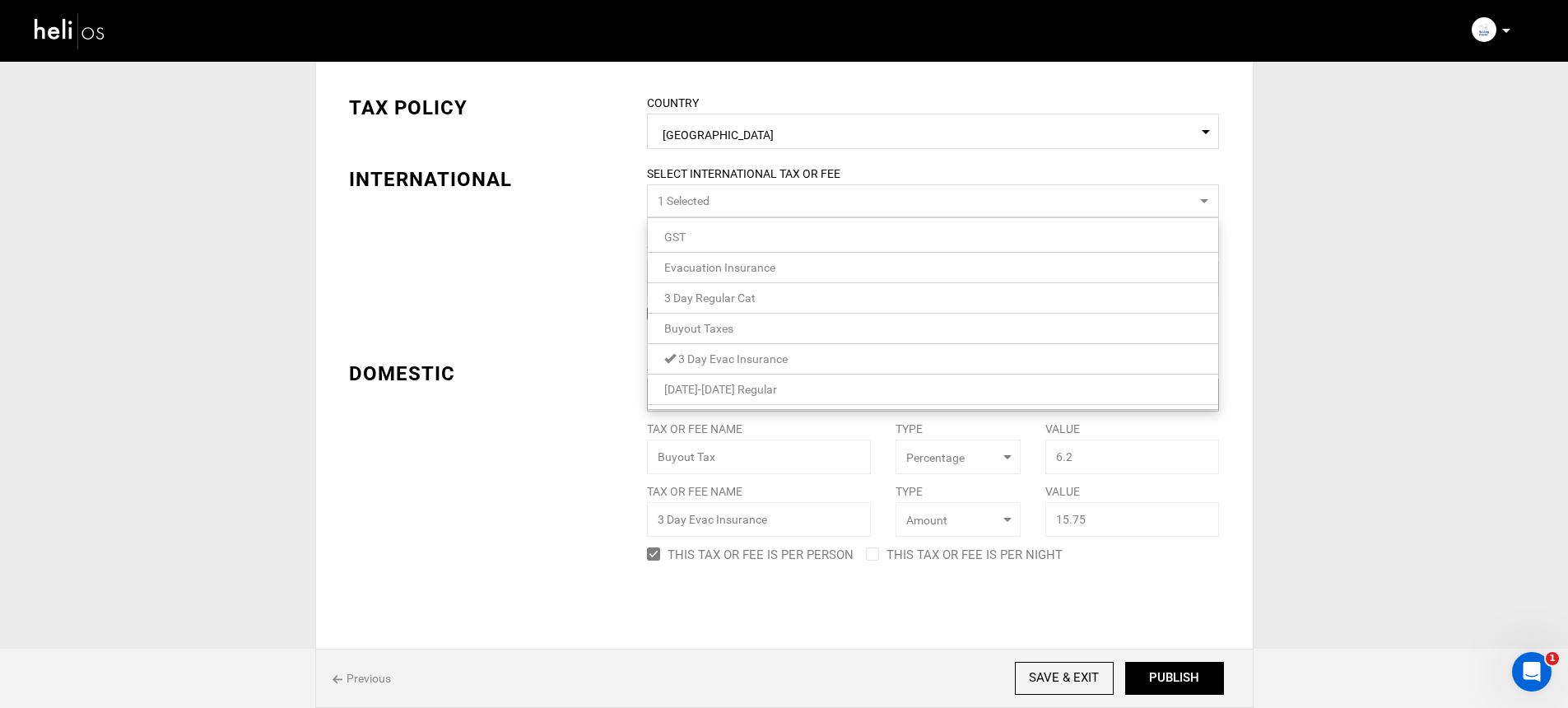
scroll to position [75, 0]
click at [750, 387] on link "[DATE]-[DATE] Regular" at bounding box center [932, 389] width 571 height 22
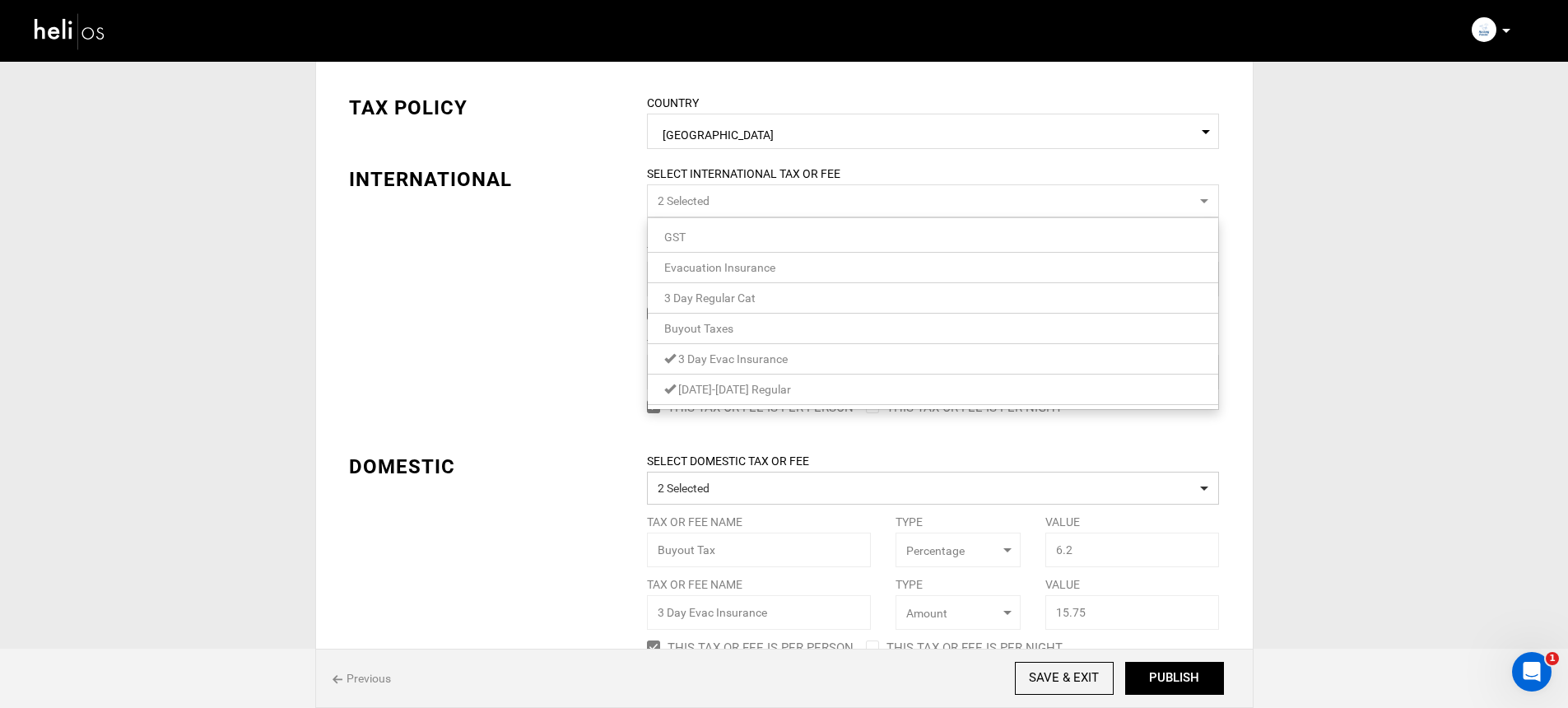
click at [551, 341] on div "TAX POLICY COUNTRY Select Country [GEOGRAPHIC_DATA] Please select a country. IN…" at bounding box center [784, 365] width 895 height 592
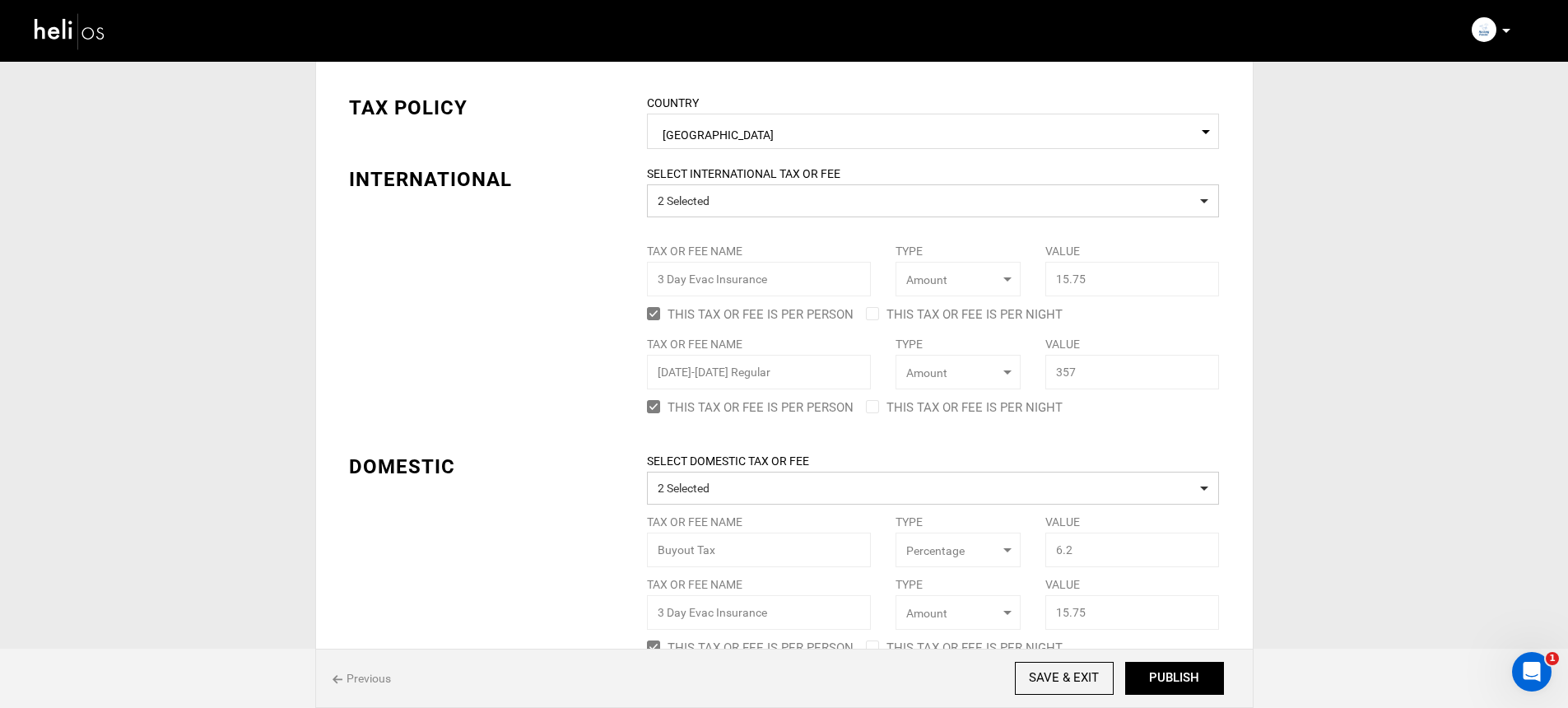
scroll to position [168, 0]
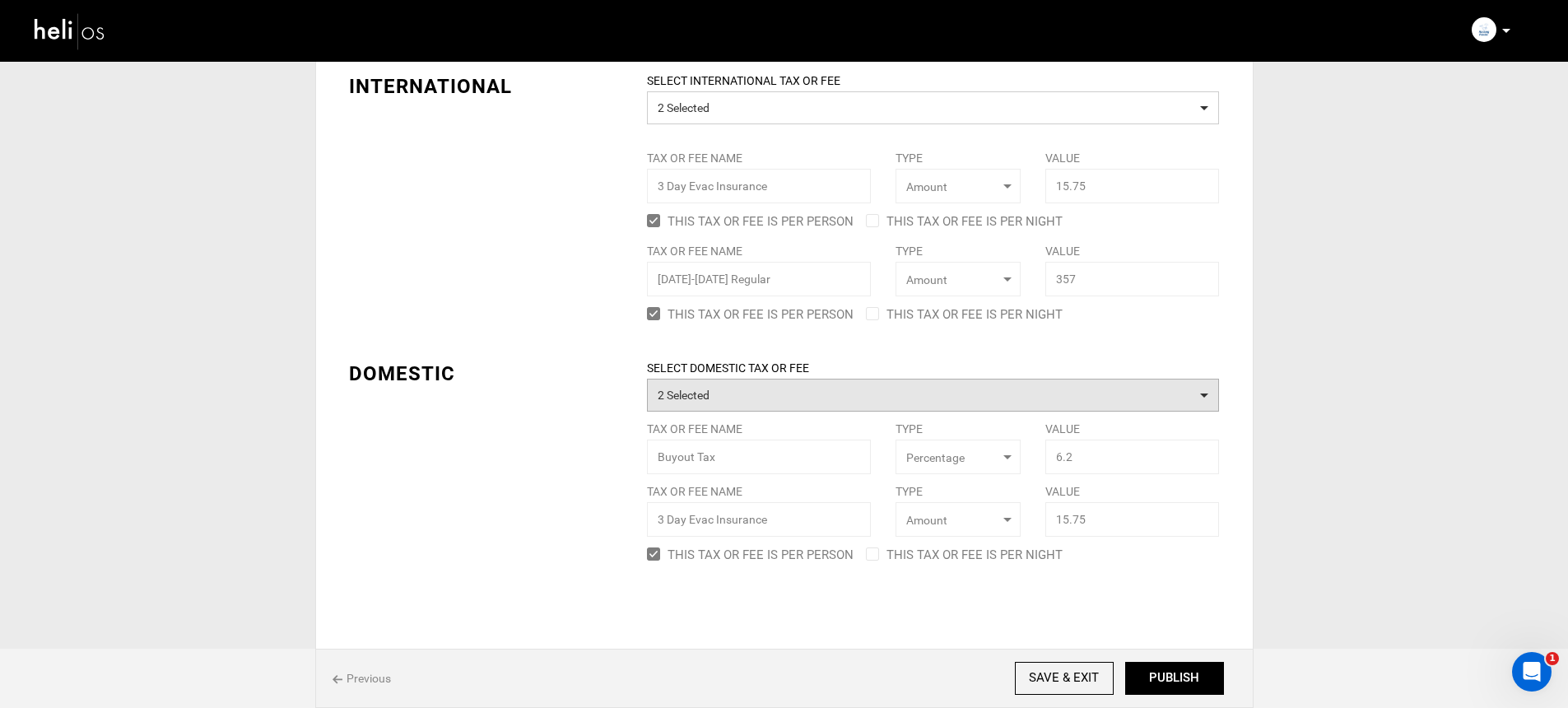
click at [733, 392] on button "2 Selected" at bounding box center [933, 395] width 572 height 33
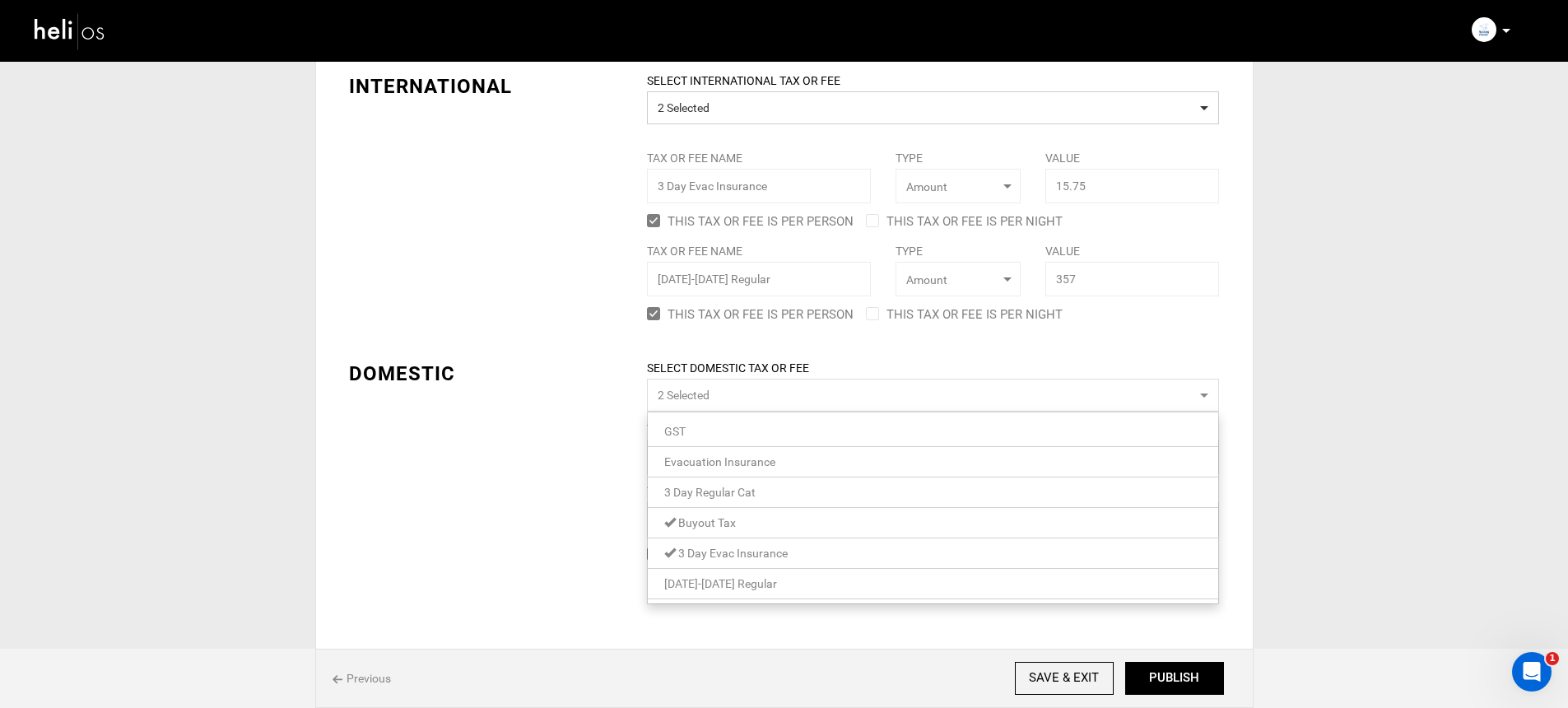
click at [771, 523] on link "Buyout Tax" at bounding box center [932, 523] width 571 height 22
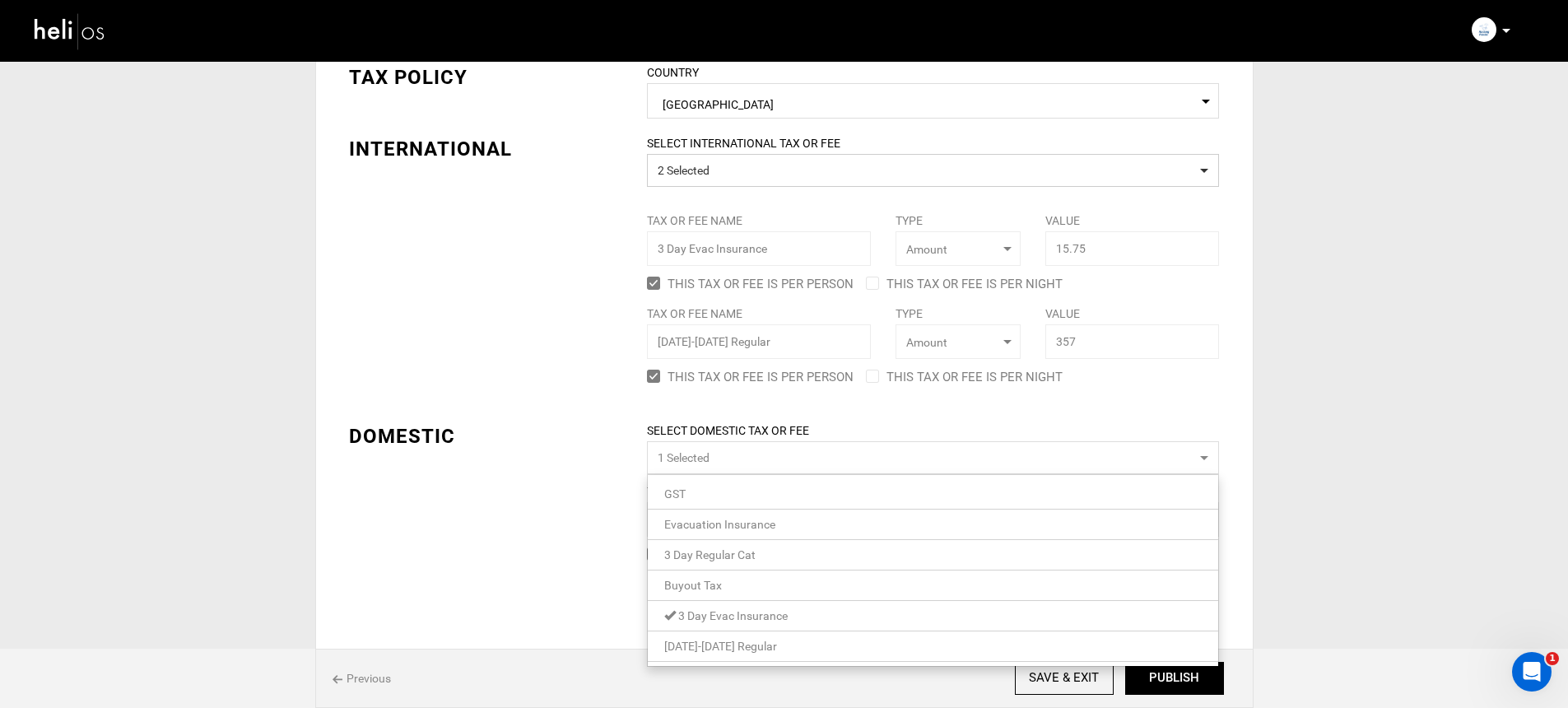
scroll to position [106, 0]
click at [767, 653] on link "[DATE]-[DATE] Regular" at bounding box center [932, 647] width 571 height 22
click at [565, 462] on div "TAX POLICY COUNTRY Select Country [GEOGRAPHIC_DATA] Please select a country. IN…" at bounding box center [784, 349] width 895 height 621
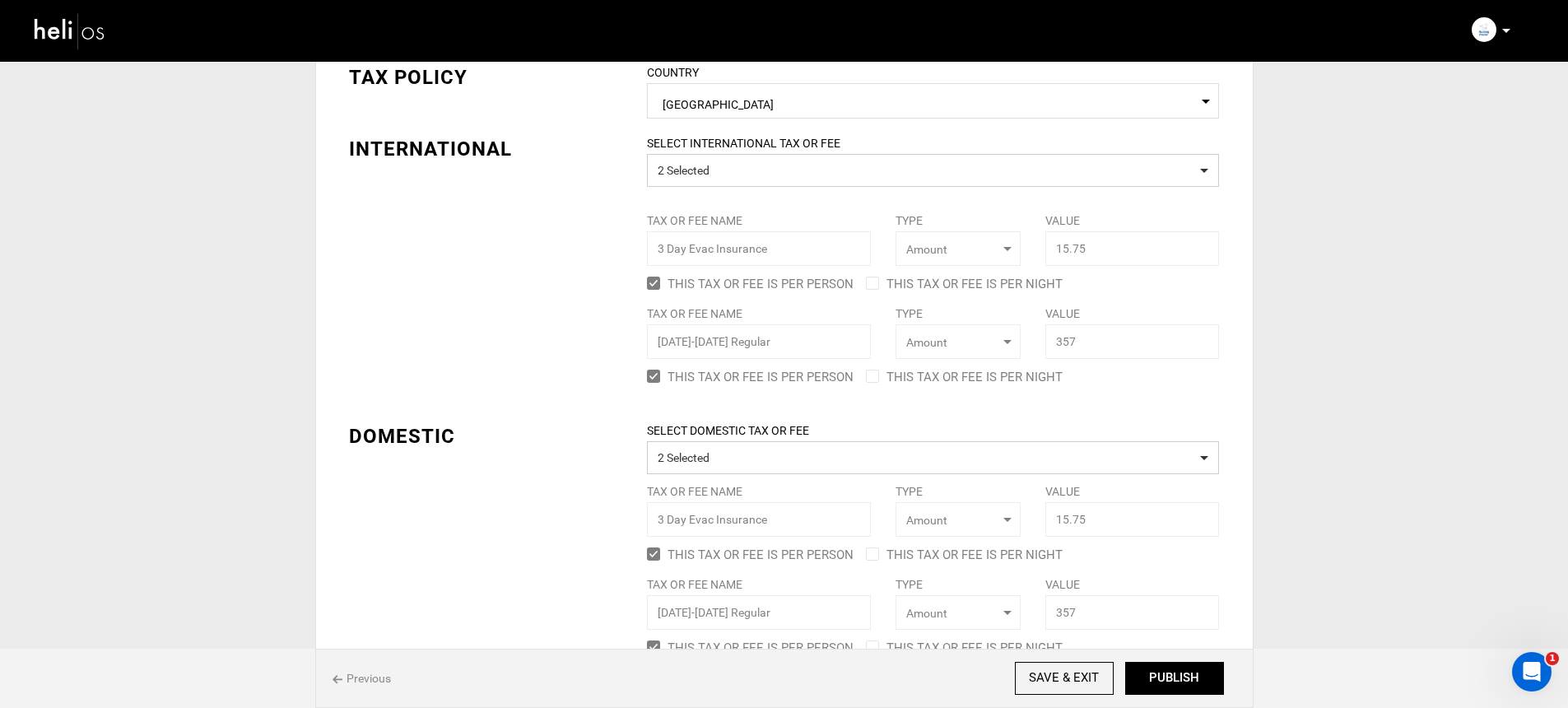
scroll to position [199, 0]
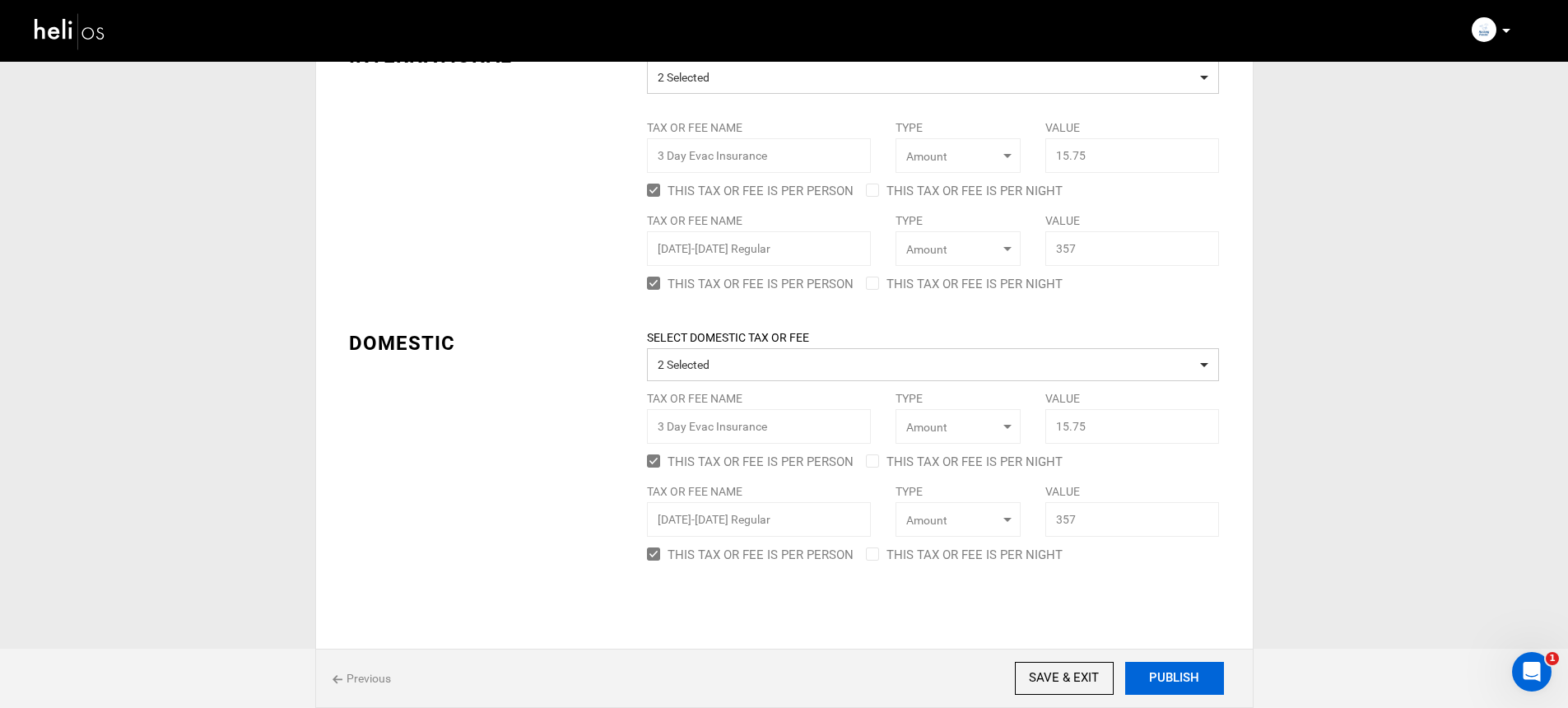
drag, startPoint x: 1160, startPoint y: 663, endPoint x: 1168, endPoint y: 674, distance: 13.6
click at [1161, 663] on div "Previous SAVE & EXIT NEXT PUBLISH" at bounding box center [784, 678] width 938 height 60
click at [1168, 674] on button "PUBLISH" at bounding box center [1174, 678] width 98 height 33
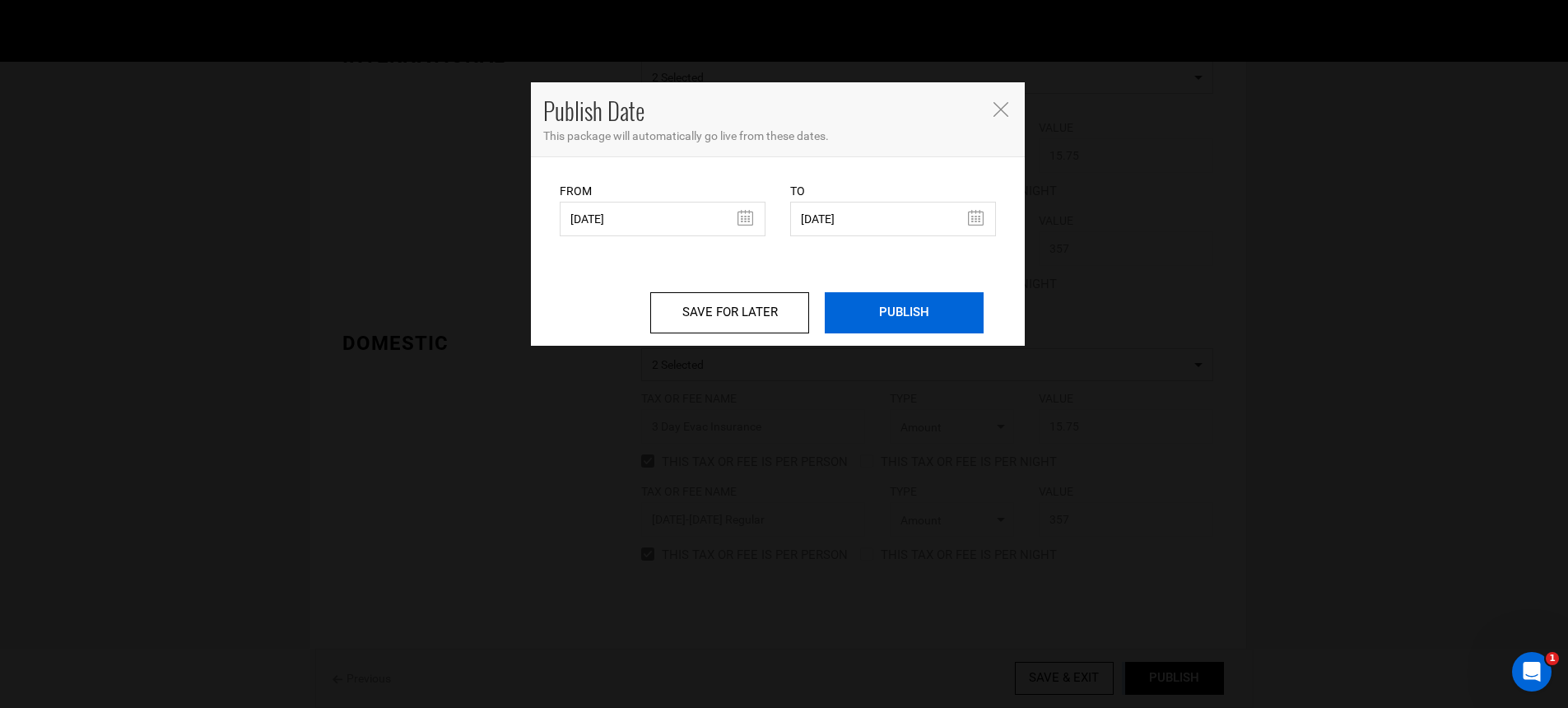
click at [901, 302] on input "PUBLISH" at bounding box center [905, 313] width 159 height 42
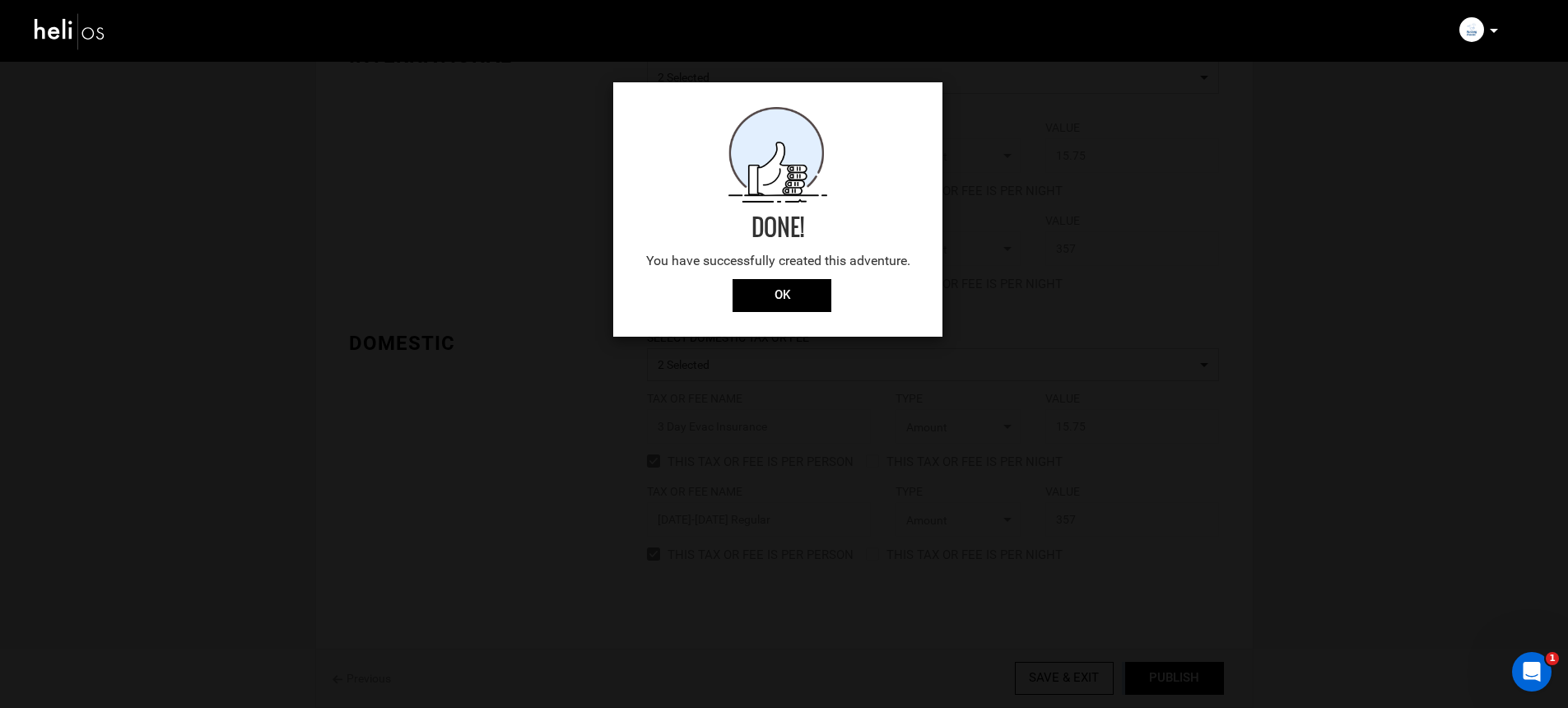
drag, startPoint x: 765, startPoint y: 321, endPoint x: 981, endPoint y: 206, distance: 244.7
click at [764, 321] on div "Done! You have successfully created this adventure. OK" at bounding box center [777, 210] width 329 height 255
click at [765, 289] on input "OK" at bounding box center [781, 295] width 98 height 33
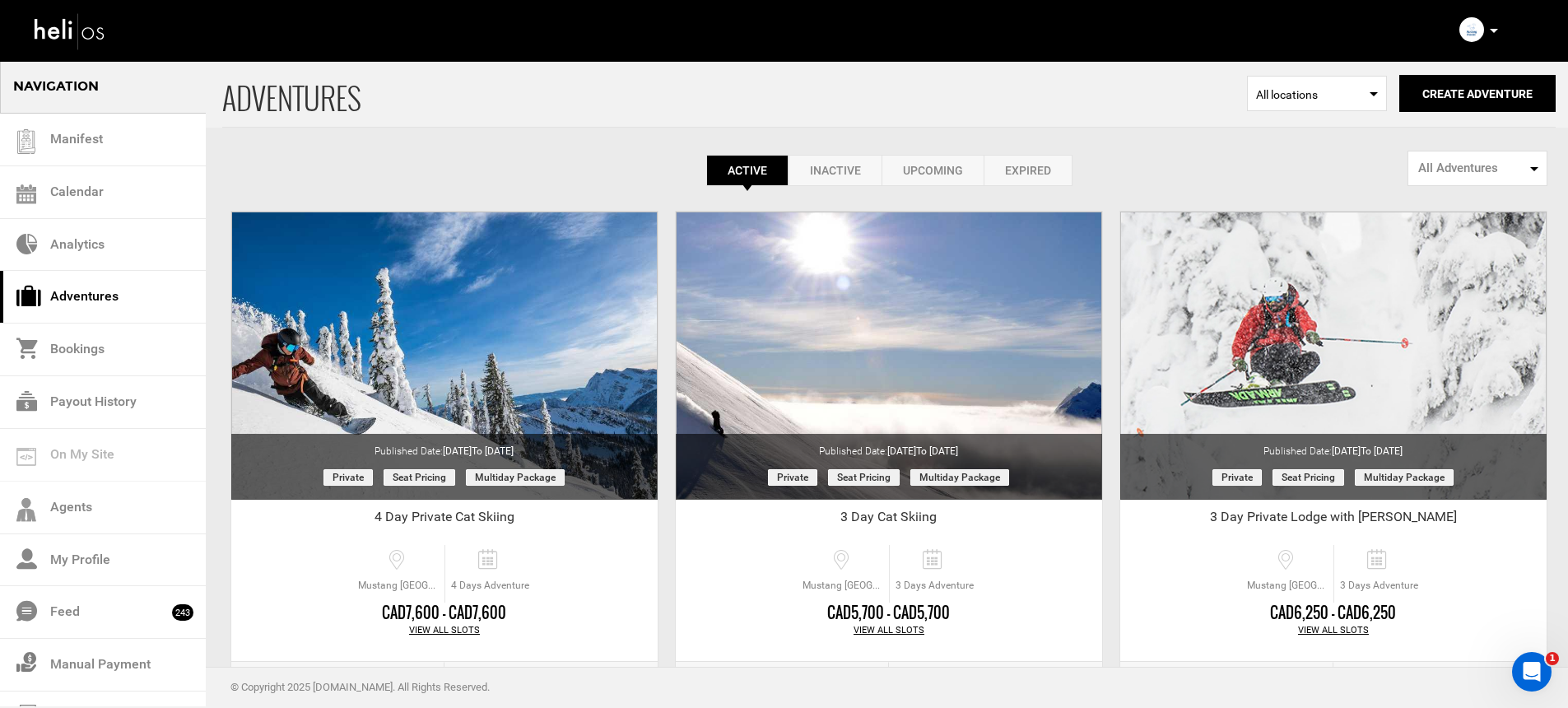
click at [1488, 28] on p at bounding box center [1492, 31] width 10 height 19
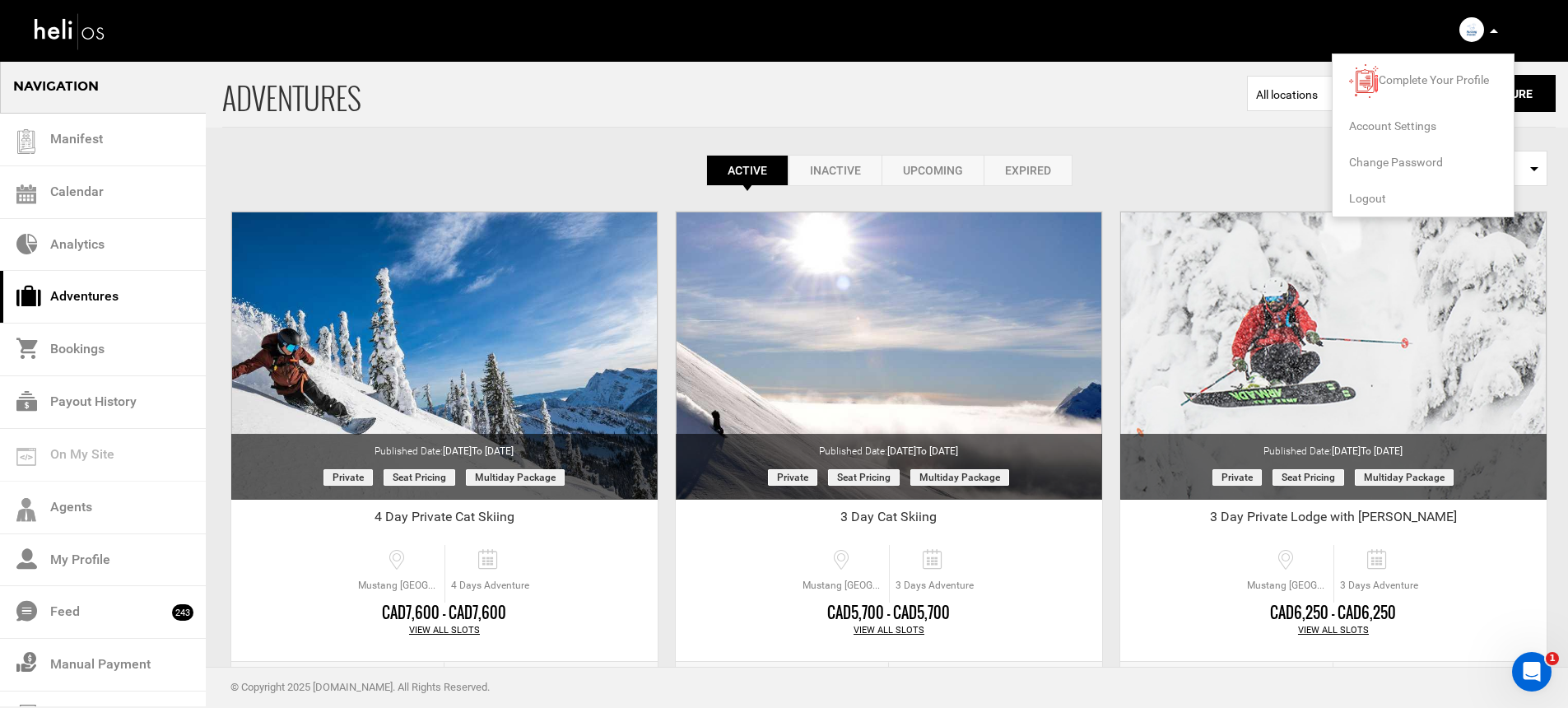
click at [1366, 199] on span "Logout" at bounding box center [1367, 198] width 37 height 14
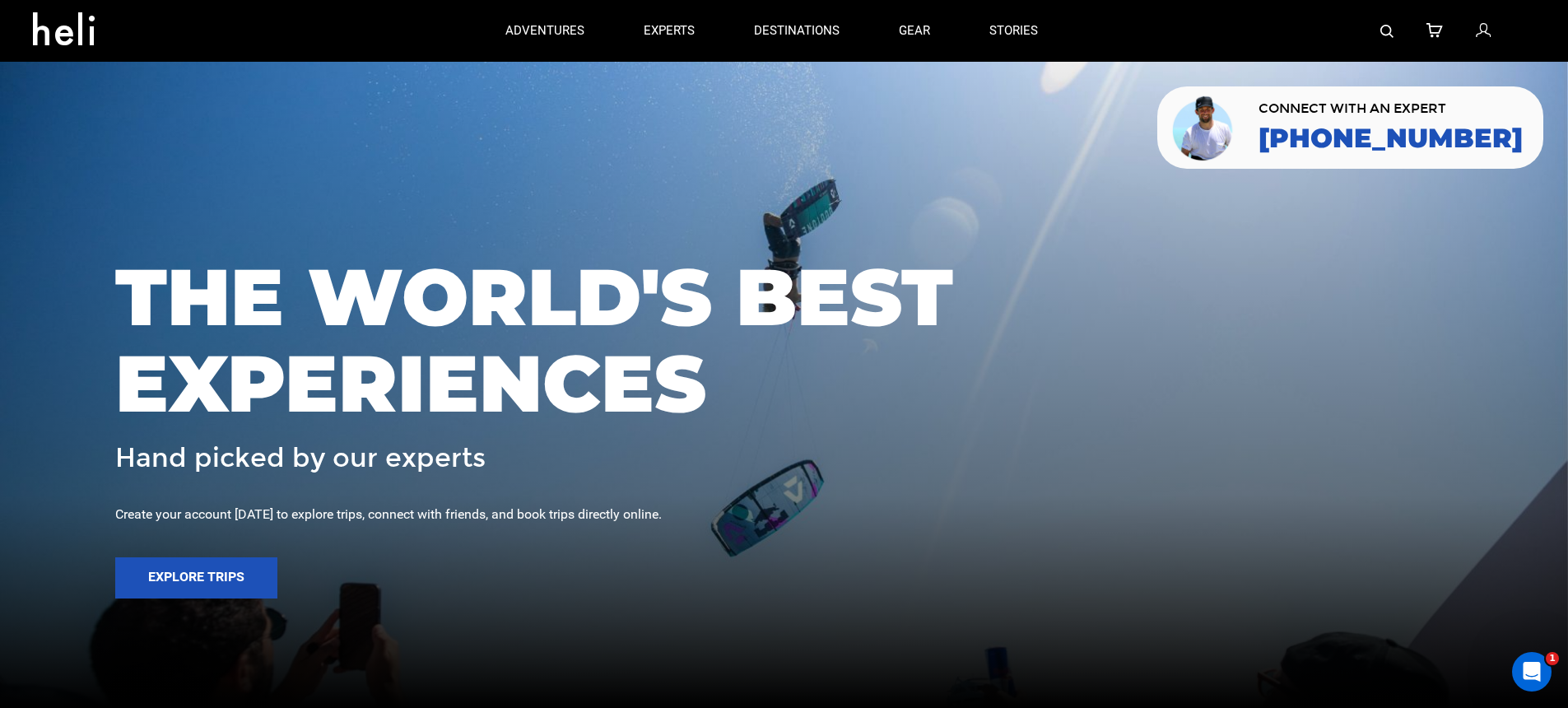
click at [1486, 33] on icon at bounding box center [1483, 32] width 14 height 22
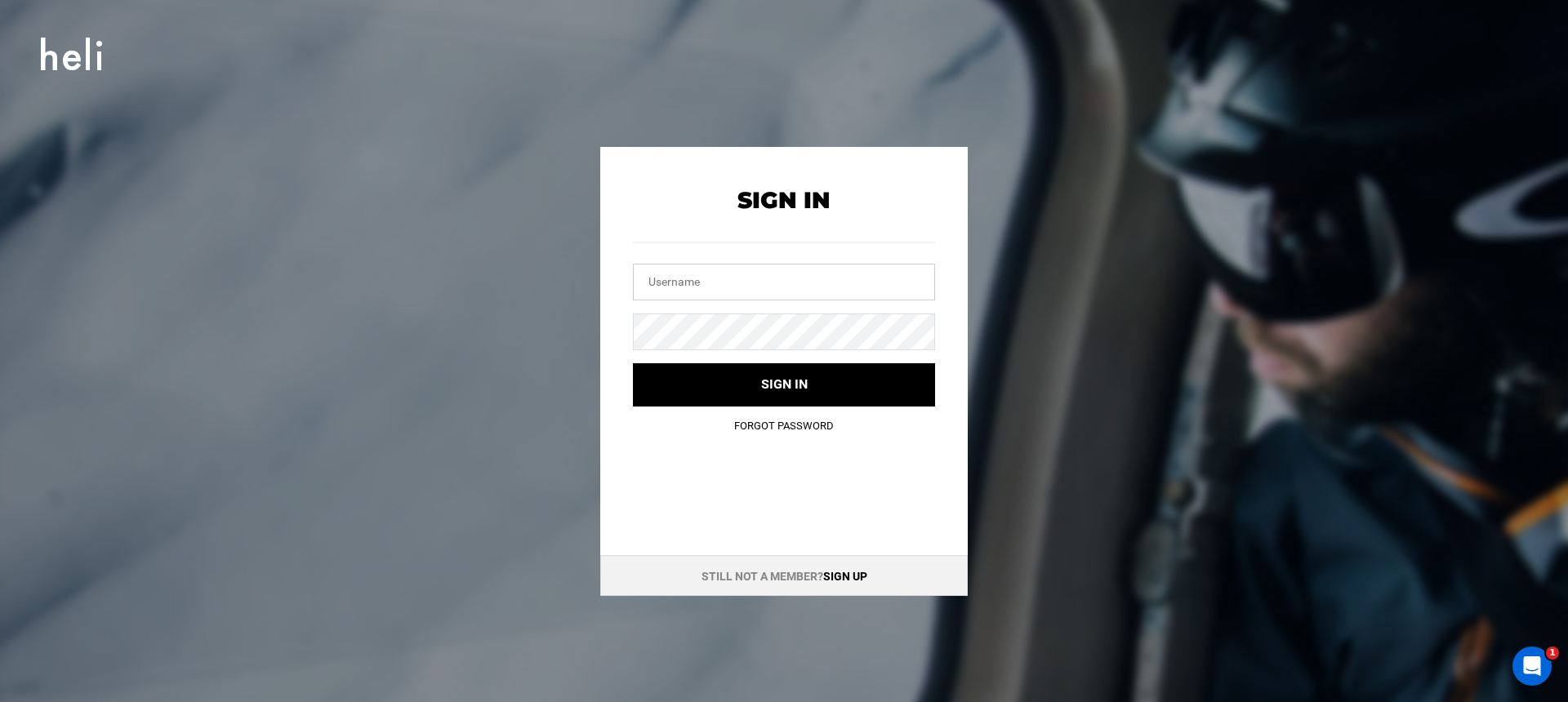
click at [928, 276] on input "text" at bounding box center [784, 281] width 302 height 37
type input "[EMAIL_ADDRESS][DOMAIN_NAME]"
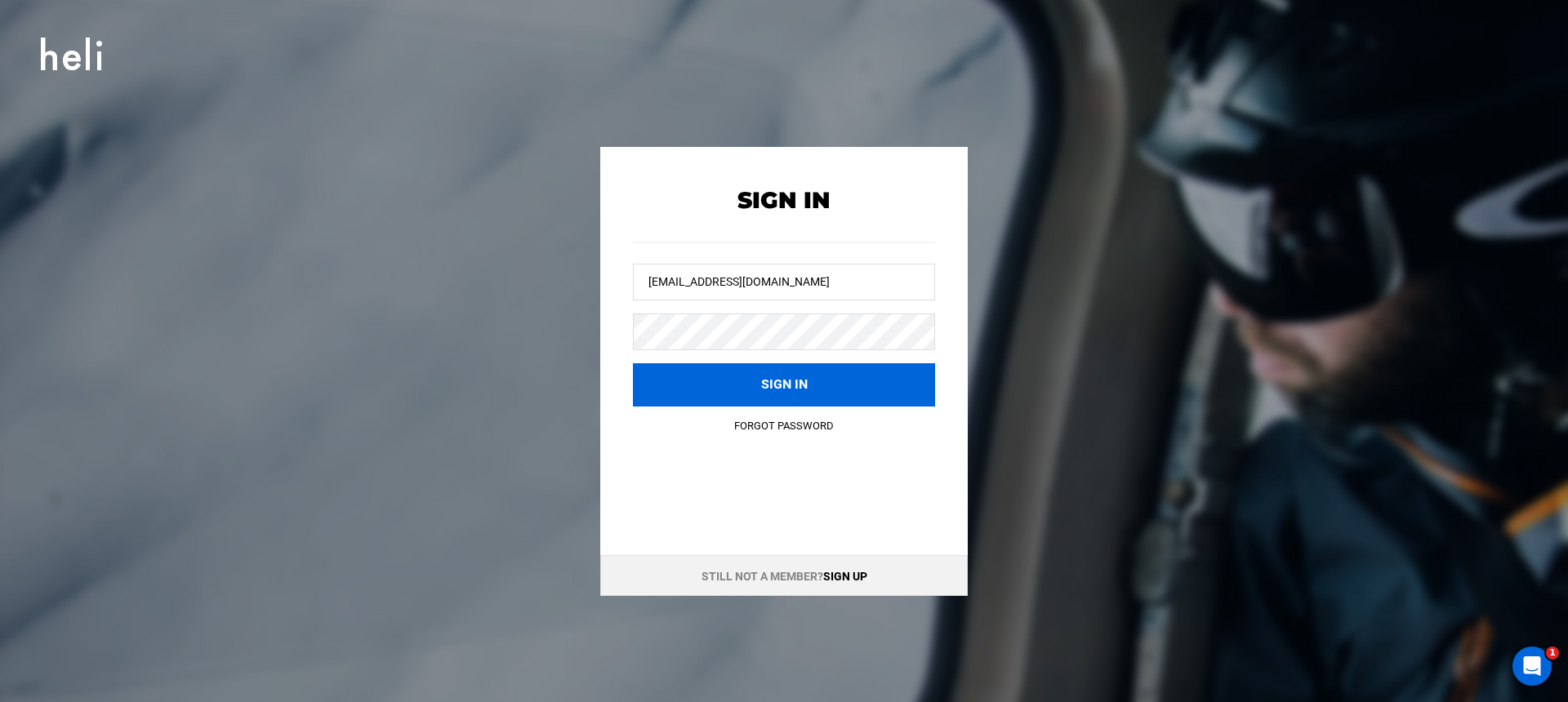
click at [852, 372] on button "Sign in" at bounding box center [784, 385] width 302 height 43
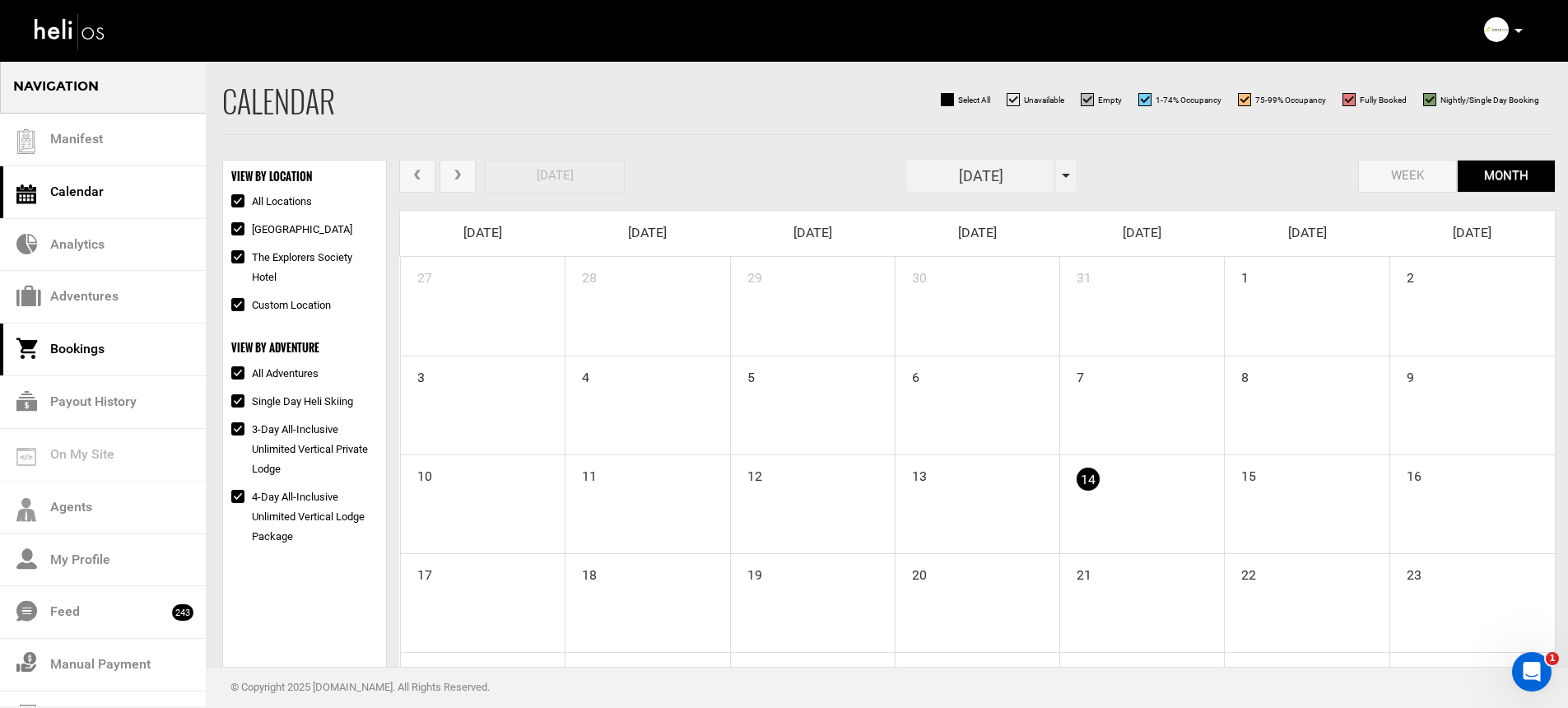
click at [107, 330] on link "Bookings" at bounding box center [103, 349] width 206 height 52
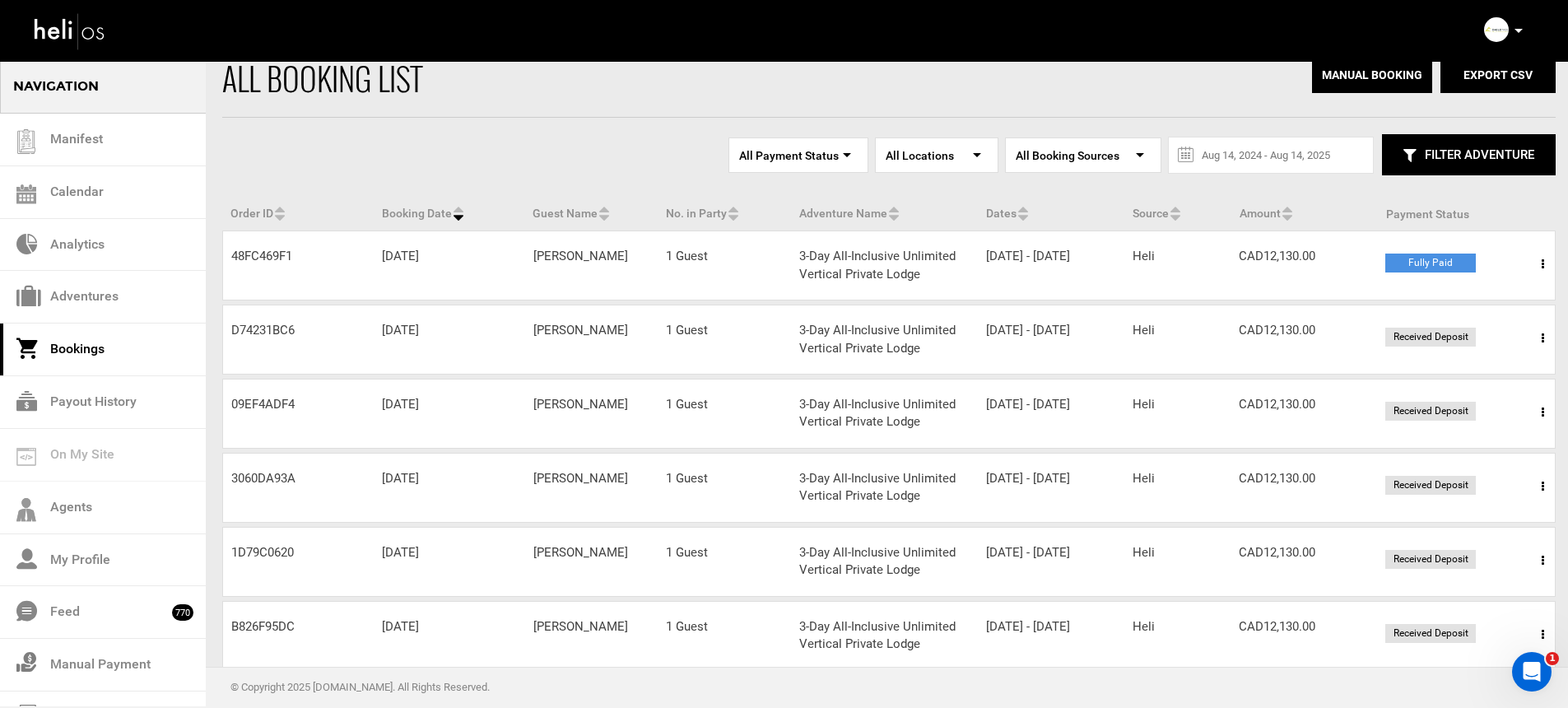
scroll to position [87, 0]
